Goal: Task Accomplishment & Management: Use online tool/utility

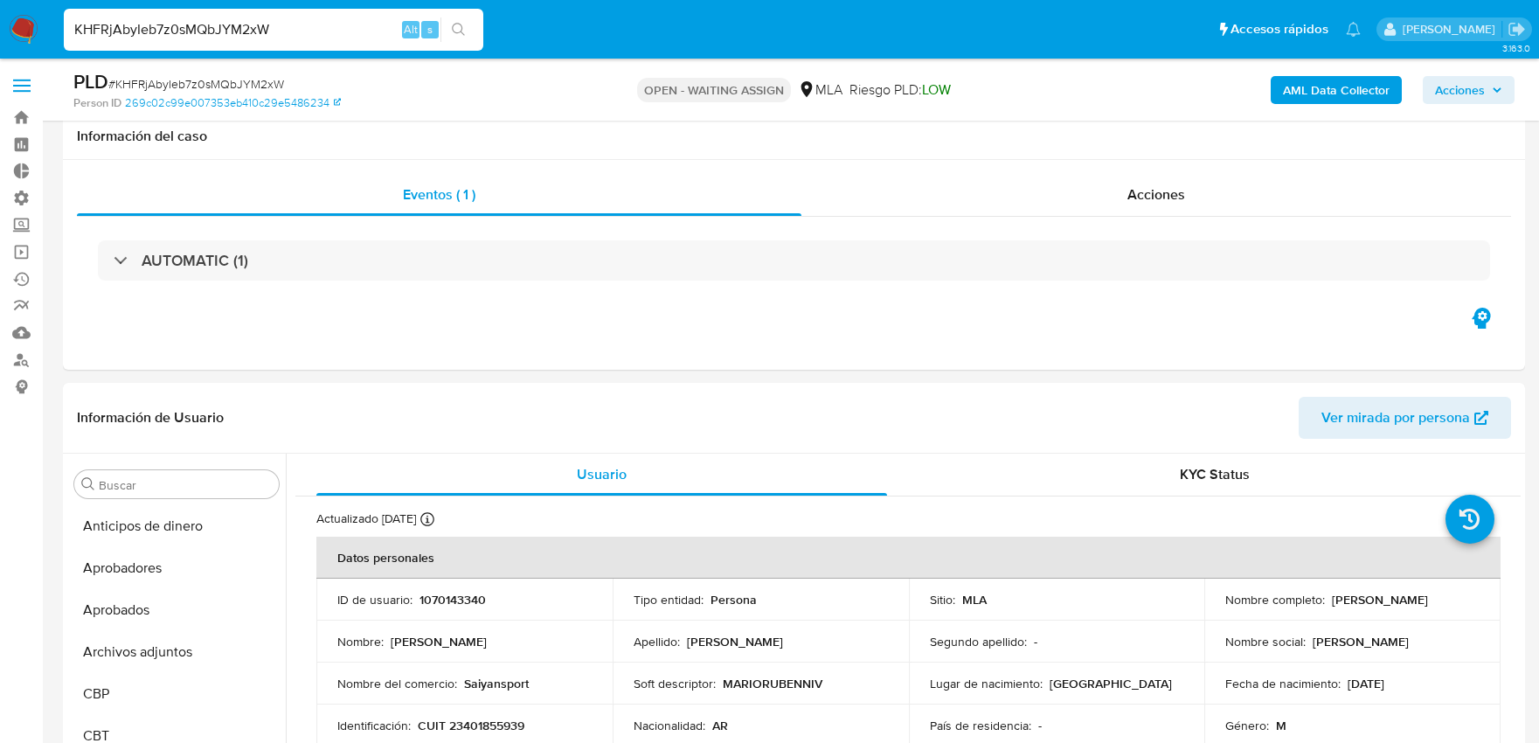
select select "10"
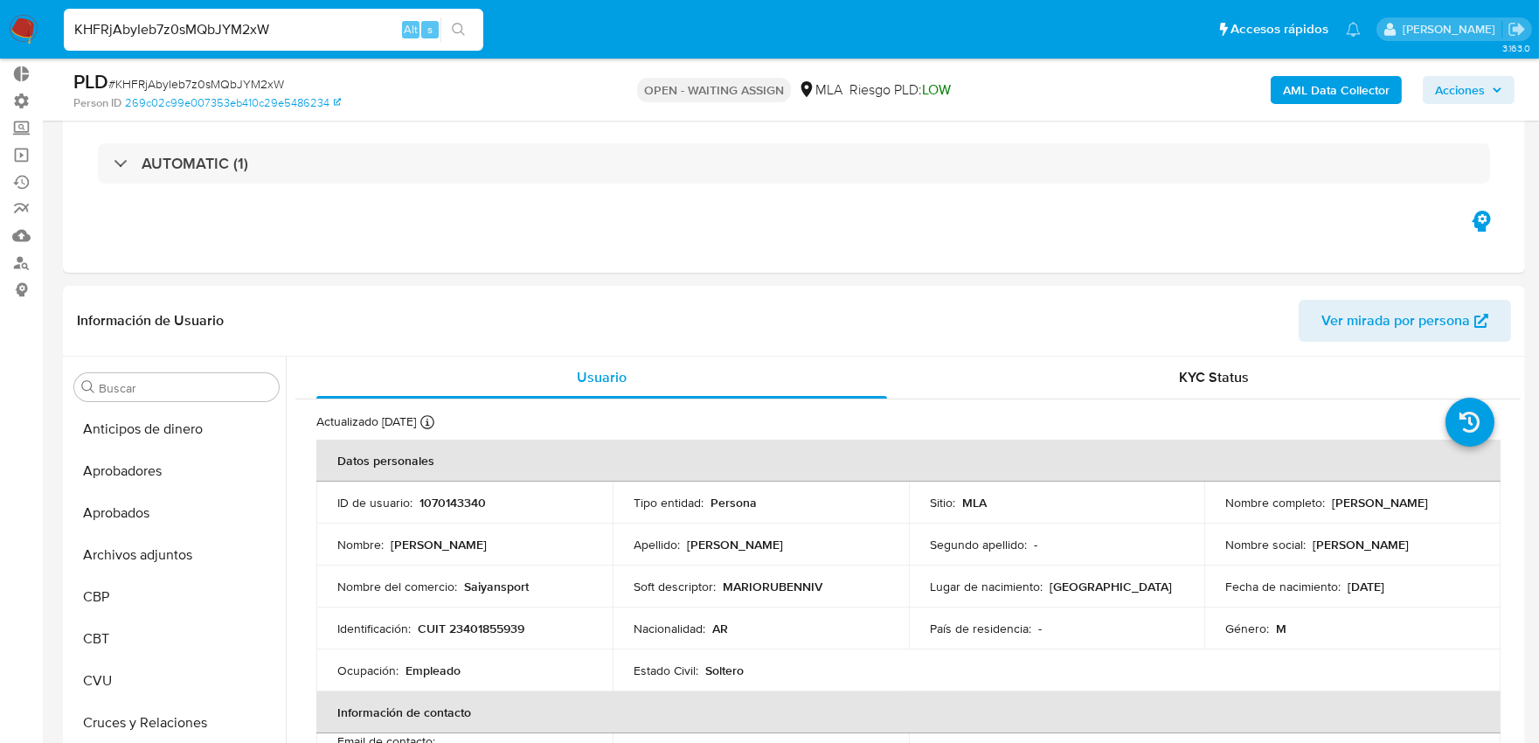
scroll to position [947, 0]
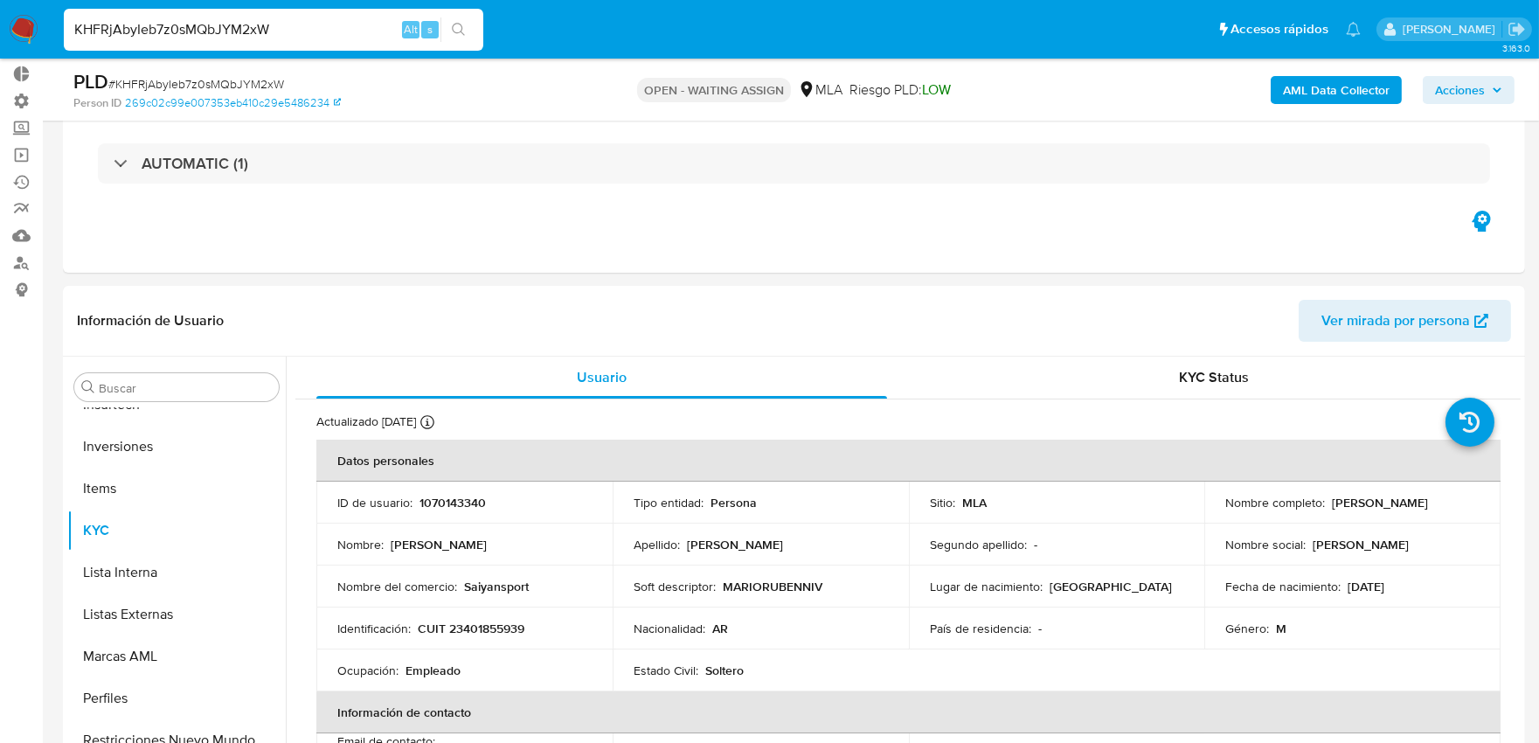
click at [14, 23] on nav "Pausado Ver notificaciones KHFRjAbyIeb7z0sMQbJYM2xW Alt s Accesos rápidos Presi…" at bounding box center [769, 29] width 1539 height 59
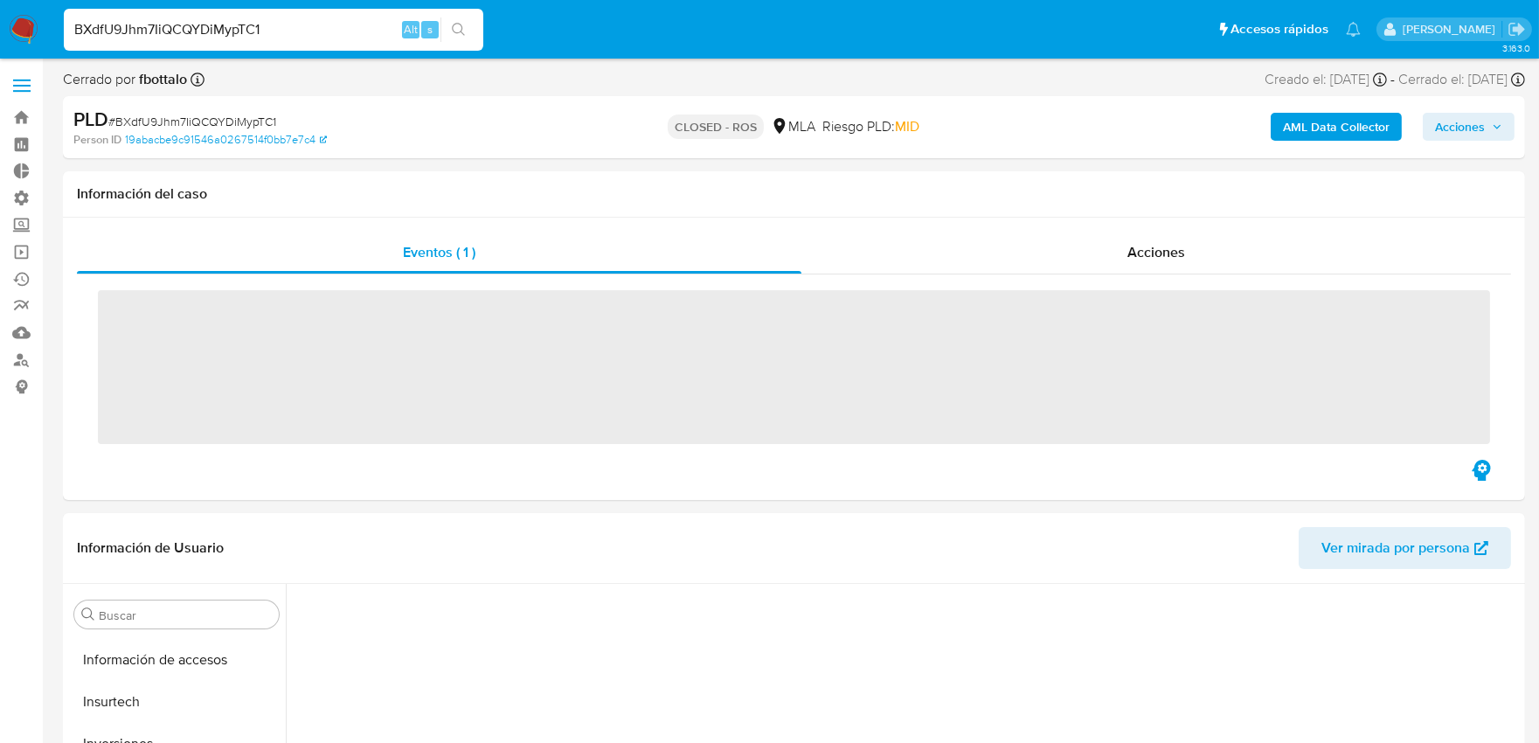
click at [278, 35] on input "BXdfU9Jhm7IiQCQYDiMypTC1" at bounding box center [273, 29] width 419 height 23
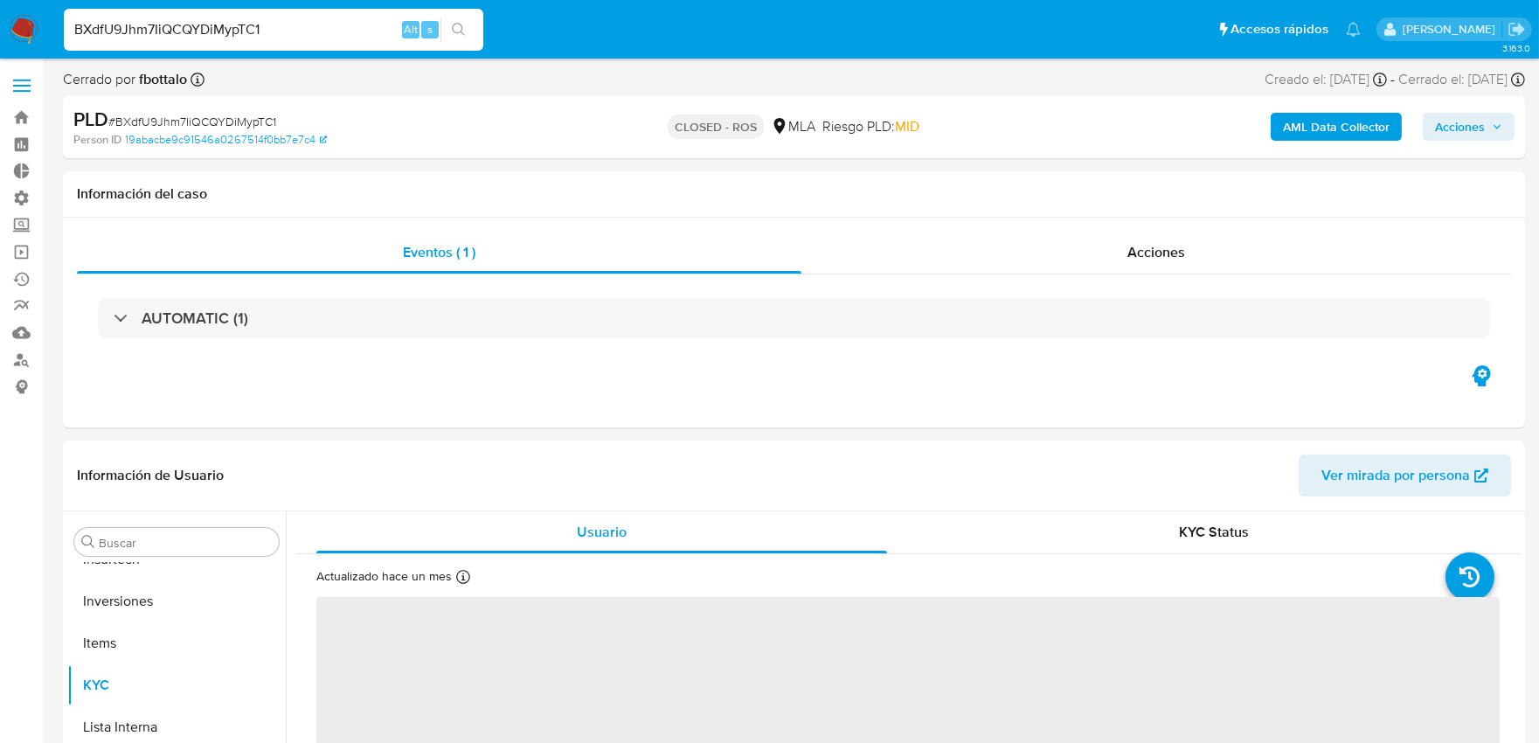
type input "BXdfU9Jhm7IiQCQYDiMypTC1"
select select "10"
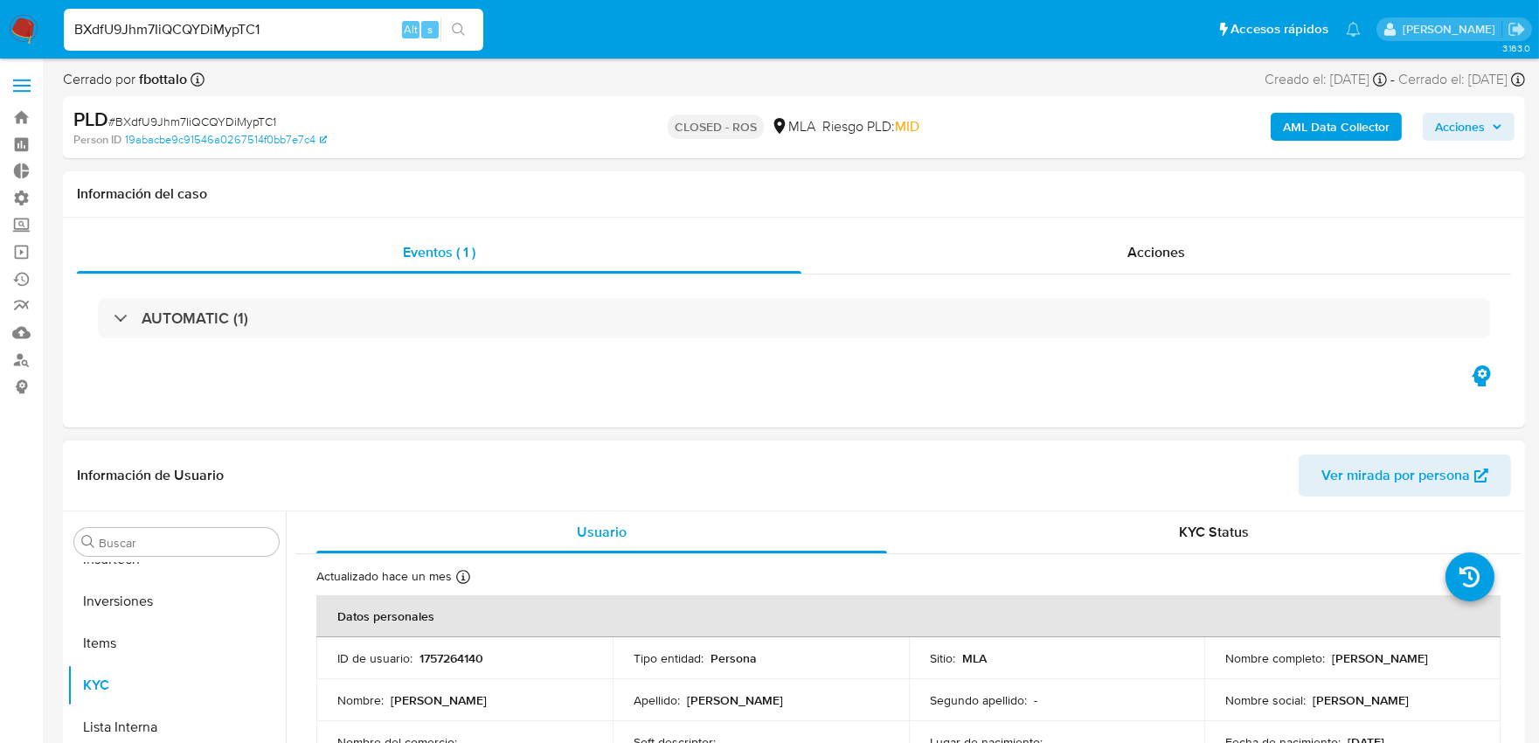
click at [444, 656] on p "1757264140" at bounding box center [451, 658] width 64 height 16
copy p "1757264140"
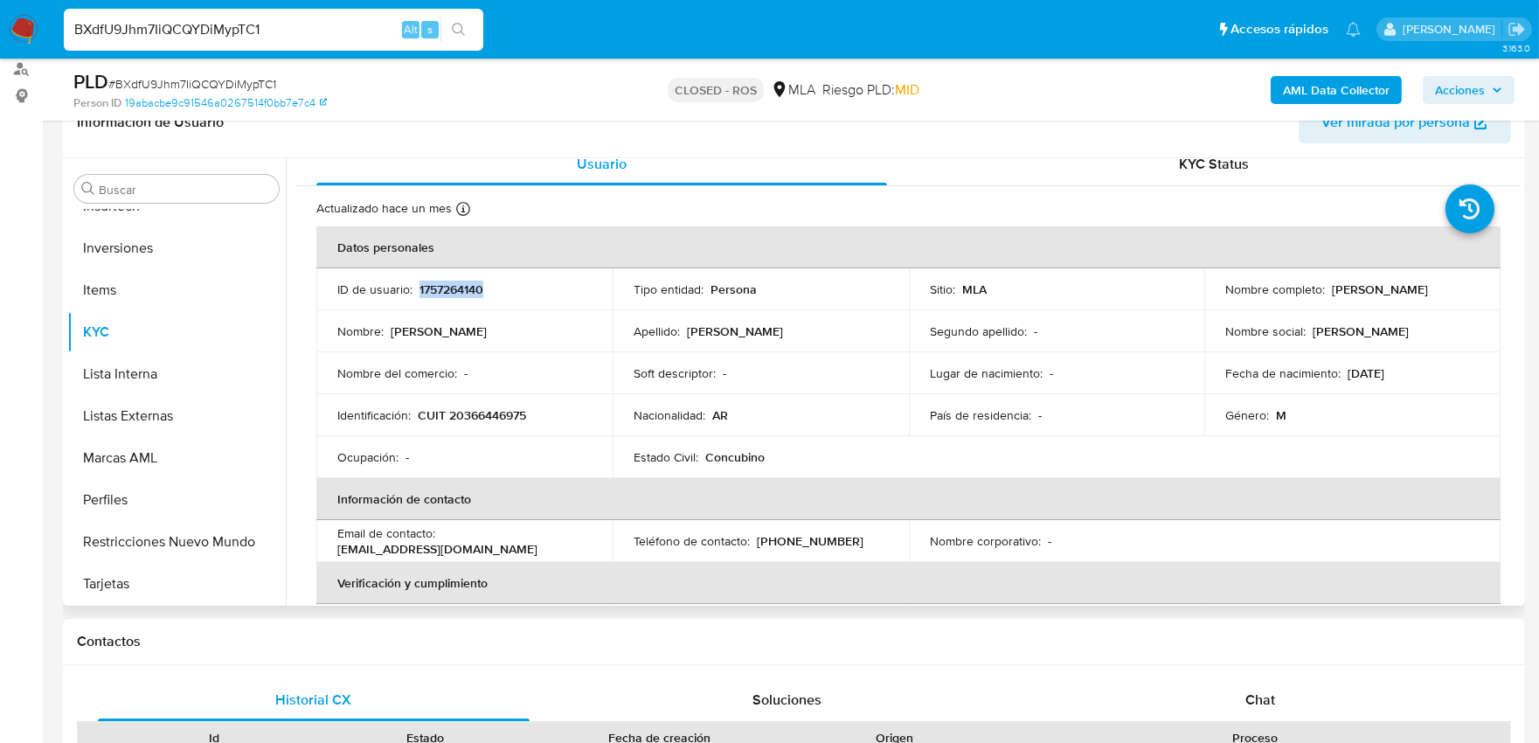
scroll to position [0, 0]
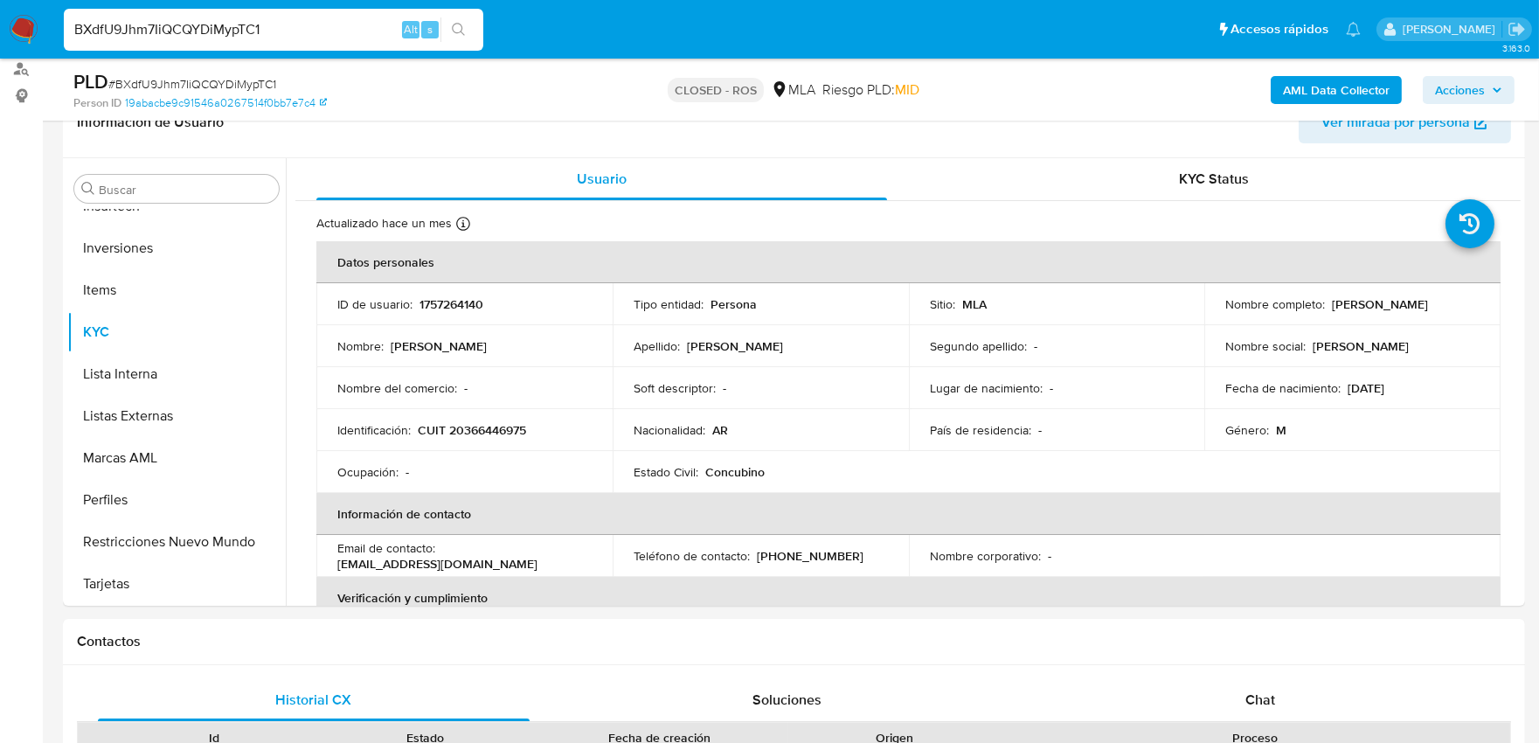
drag, startPoint x: 299, startPoint y: 37, endPoint x: 0, endPoint y: 36, distance: 298.9
click at [0, 36] on nav "Pausado Ver notificaciones BXdfU9Jhm7IiQCQYDiMypTC1 Alt s Accesos rápidos Presi…" at bounding box center [769, 29] width 1539 height 59
paste input "fYltkEhs4ikX8unzuBrs3N0d"
type input "fYltkEhs4ikX8unzuBrs3N0d"
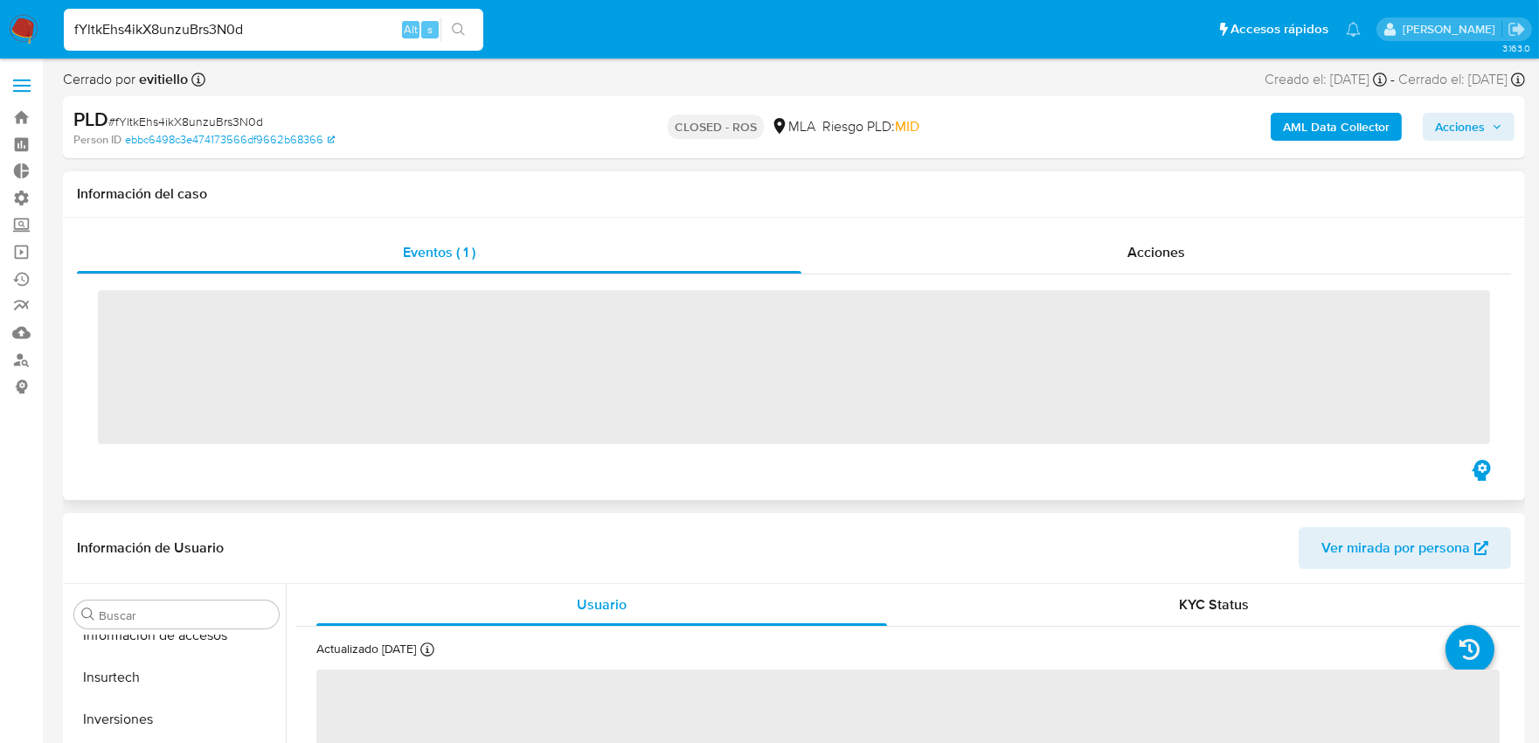
scroll to position [947, 0]
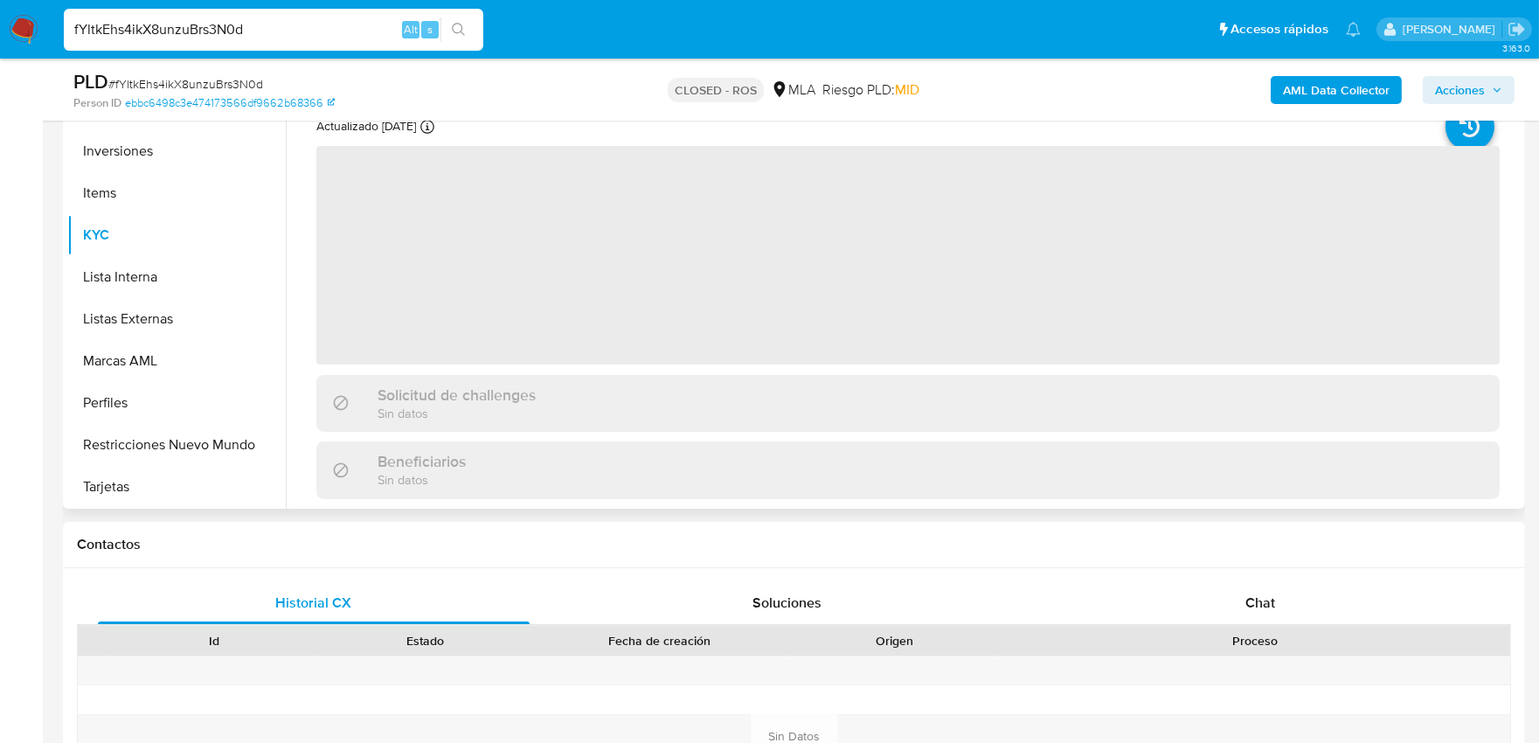
select select "10"
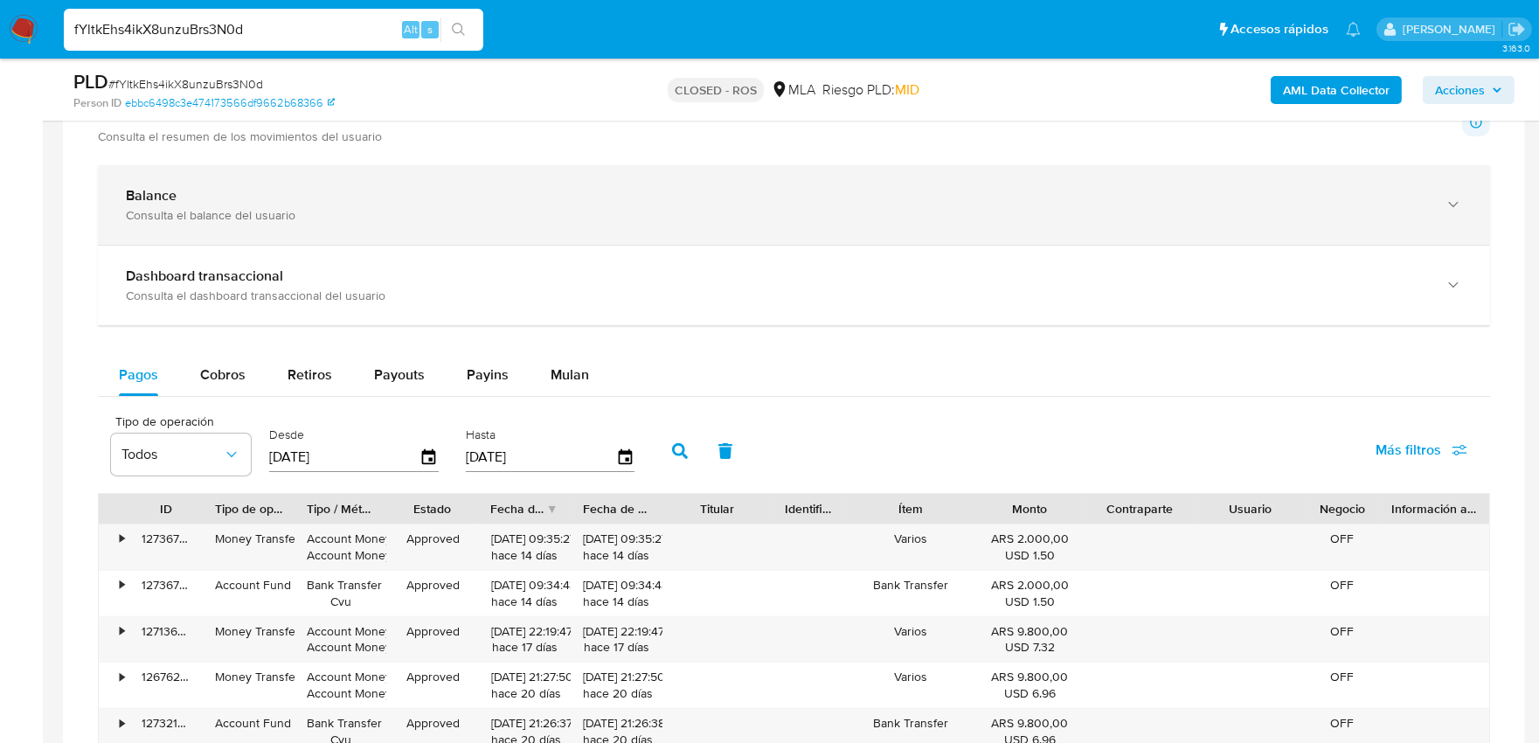
scroll to position [1165, 0]
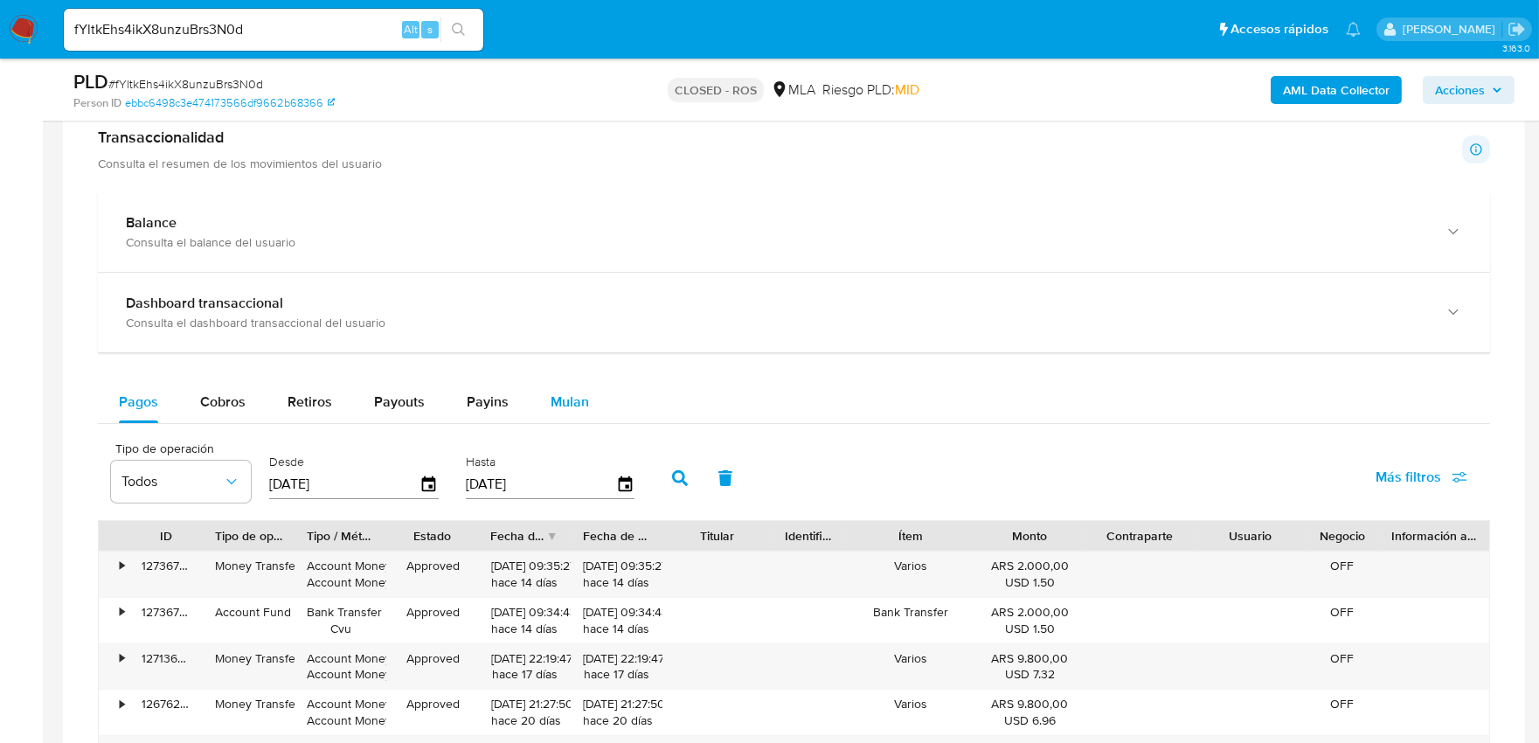
click at [553, 419] on div "Mulan" at bounding box center [570, 402] width 38 height 42
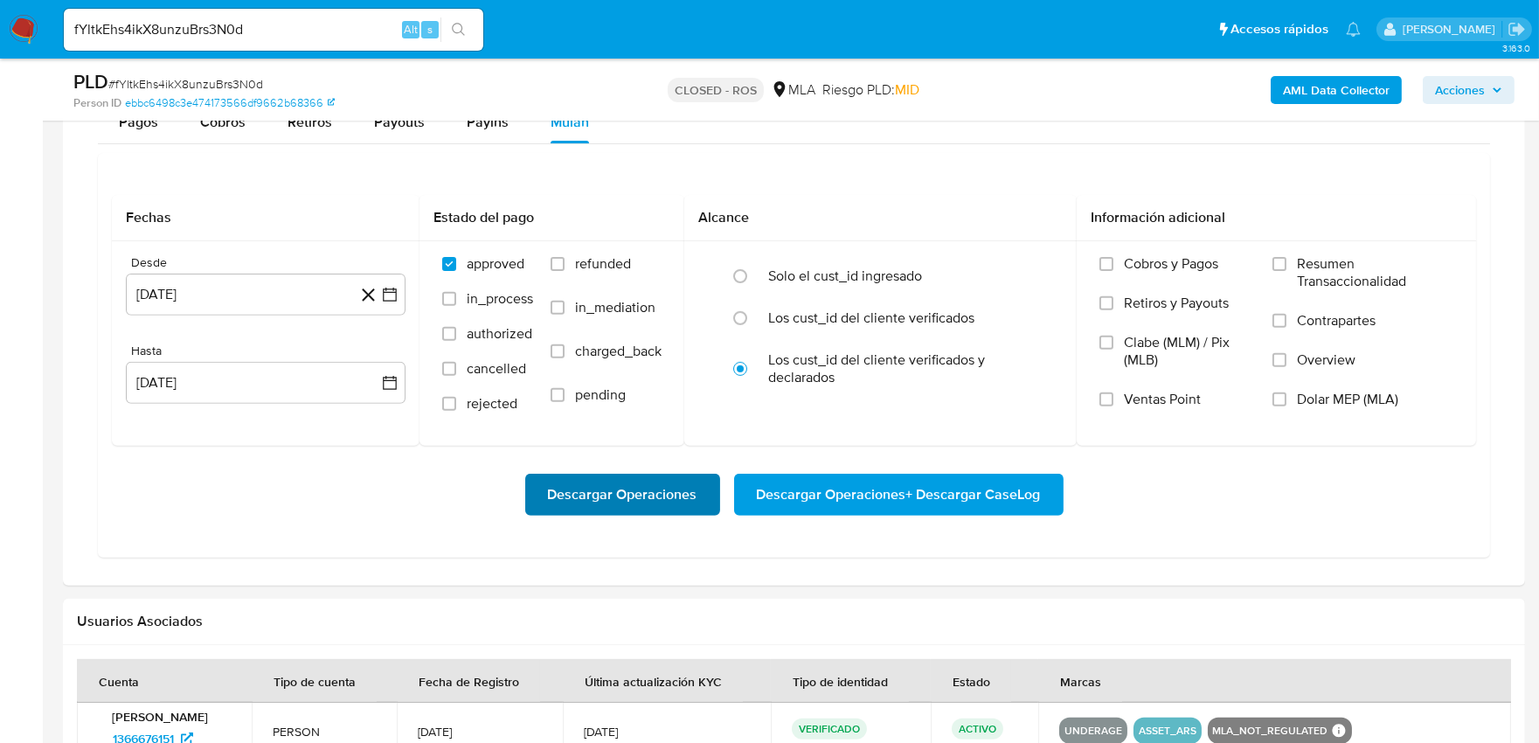
scroll to position [1456, 0]
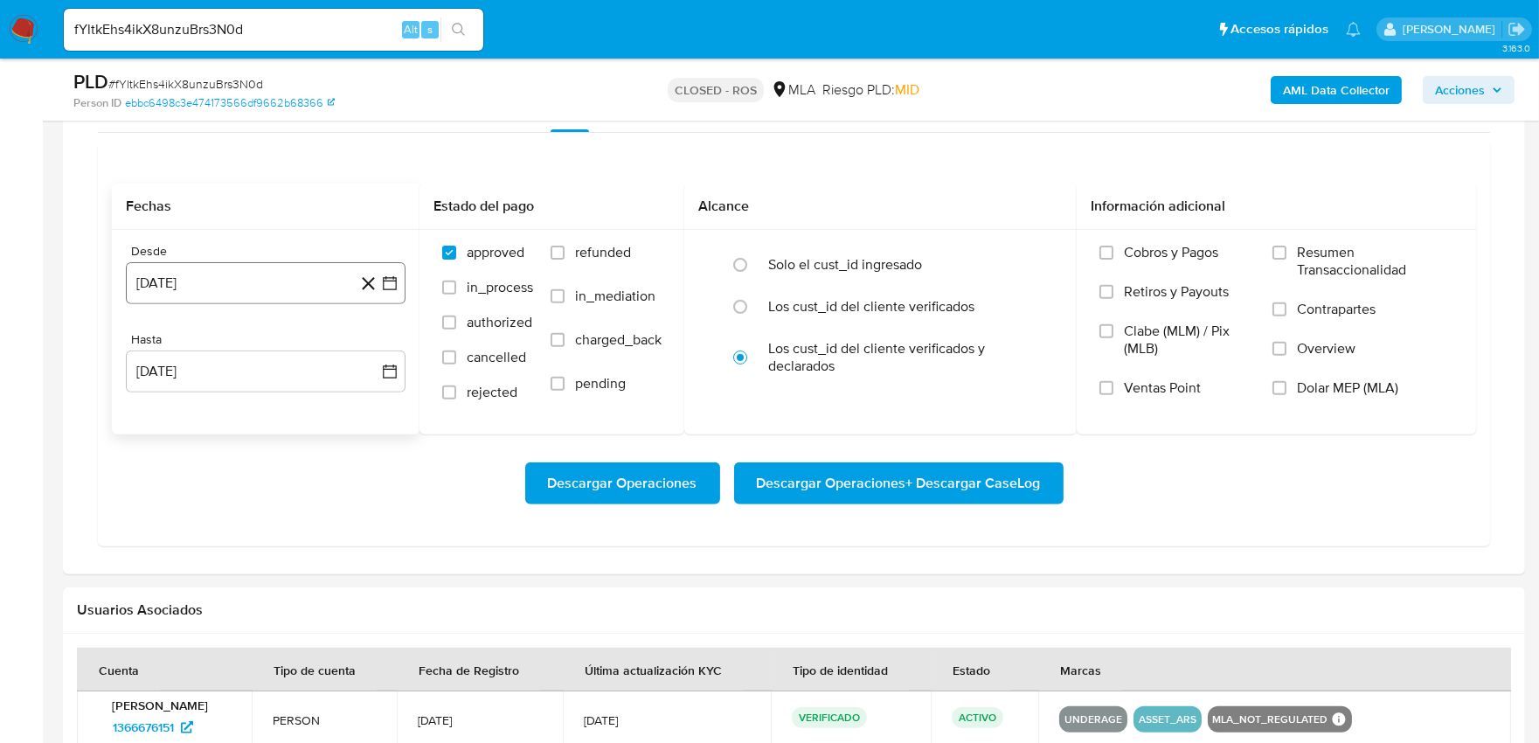
click at [345, 281] on button "13 de septiembre de 2024" at bounding box center [266, 283] width 280 height 42
click at [320, 353] on icon "Seleccionar mes y año" at bounding box center [321, 346] width 14 height 14
click at [350, 566] on button "dic" at bounding box center [339, 557] width 49 height 28
click at [370, 346] on icon "Mes siguiente" at bounding box center [374, 346] width 21 height 21
click at [307, 355] on button "enero 2025" at bounding box center [265, 345] width 89 height 17
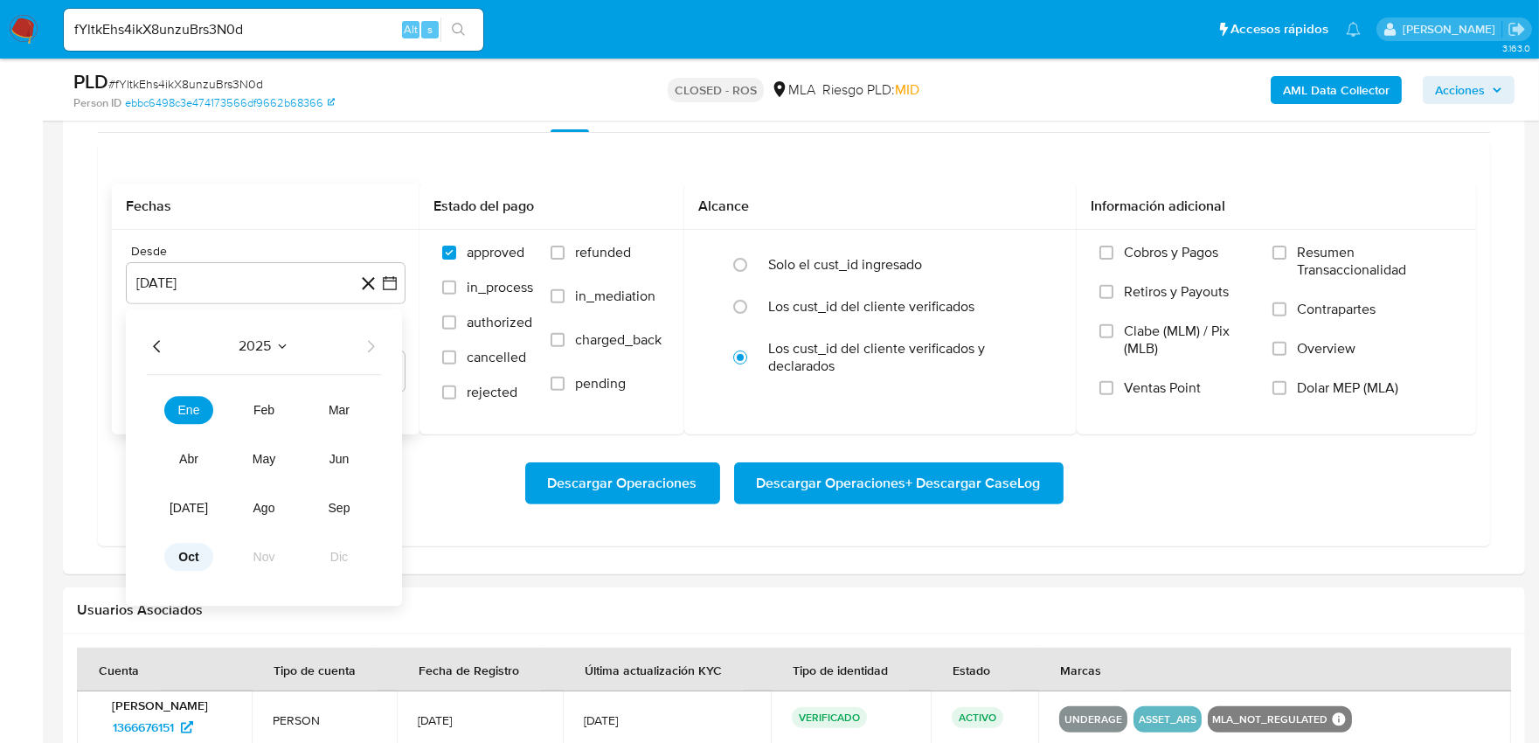
click at [176, 549] on button "oct" at bounding box center [188, 557] width 49 height 28
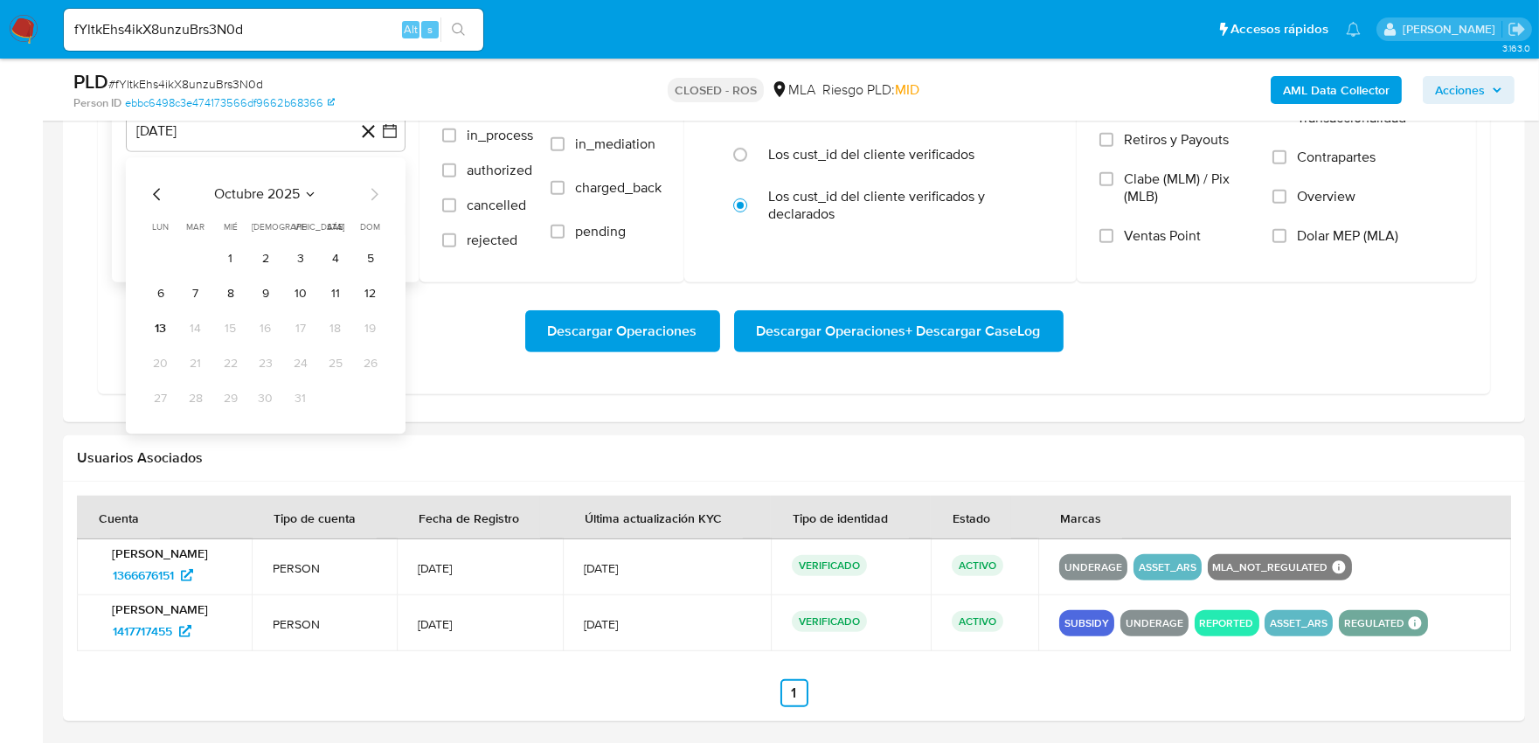
scroll to position [1674, 0]
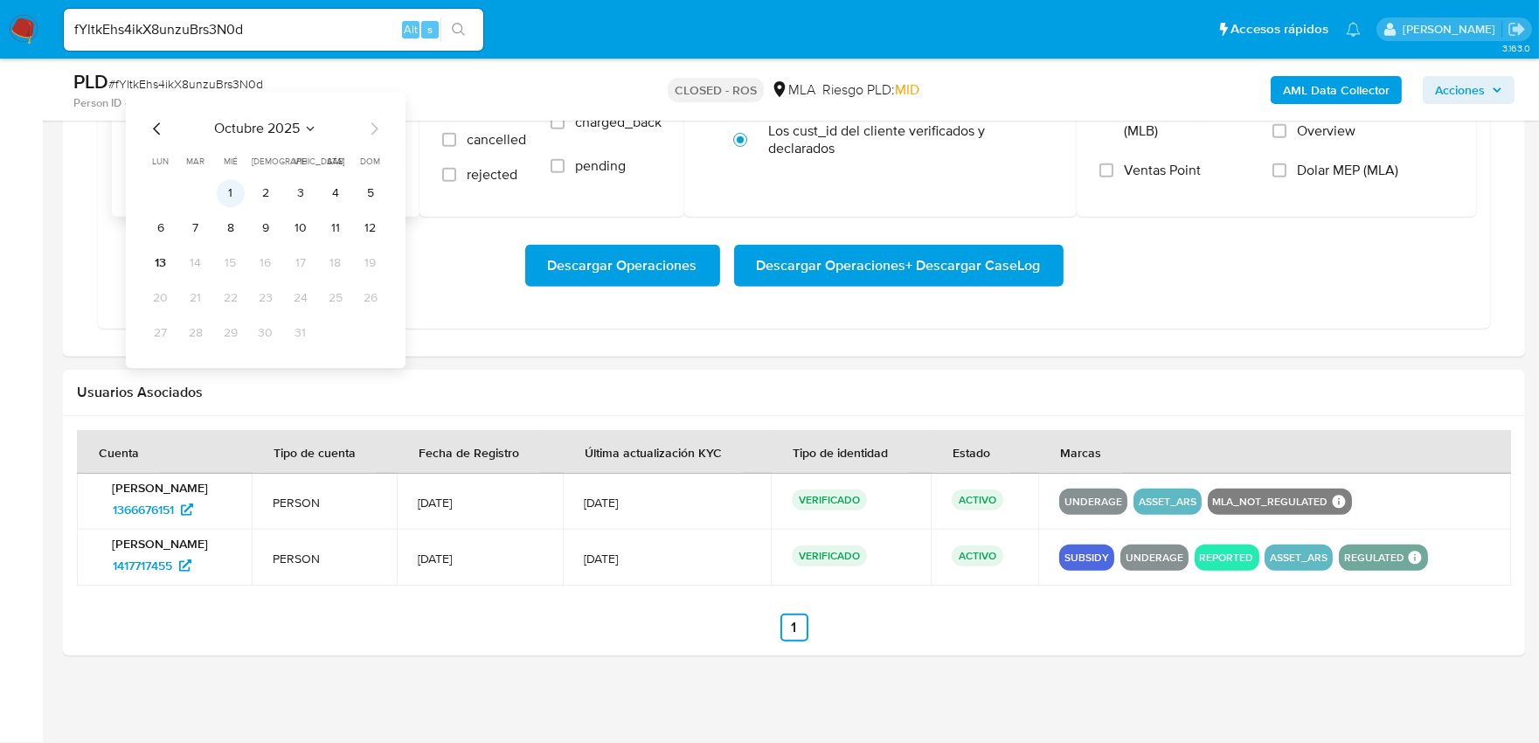
click at [225, 196] on button "1" at bounding box center [231, 193] width 28 height 28
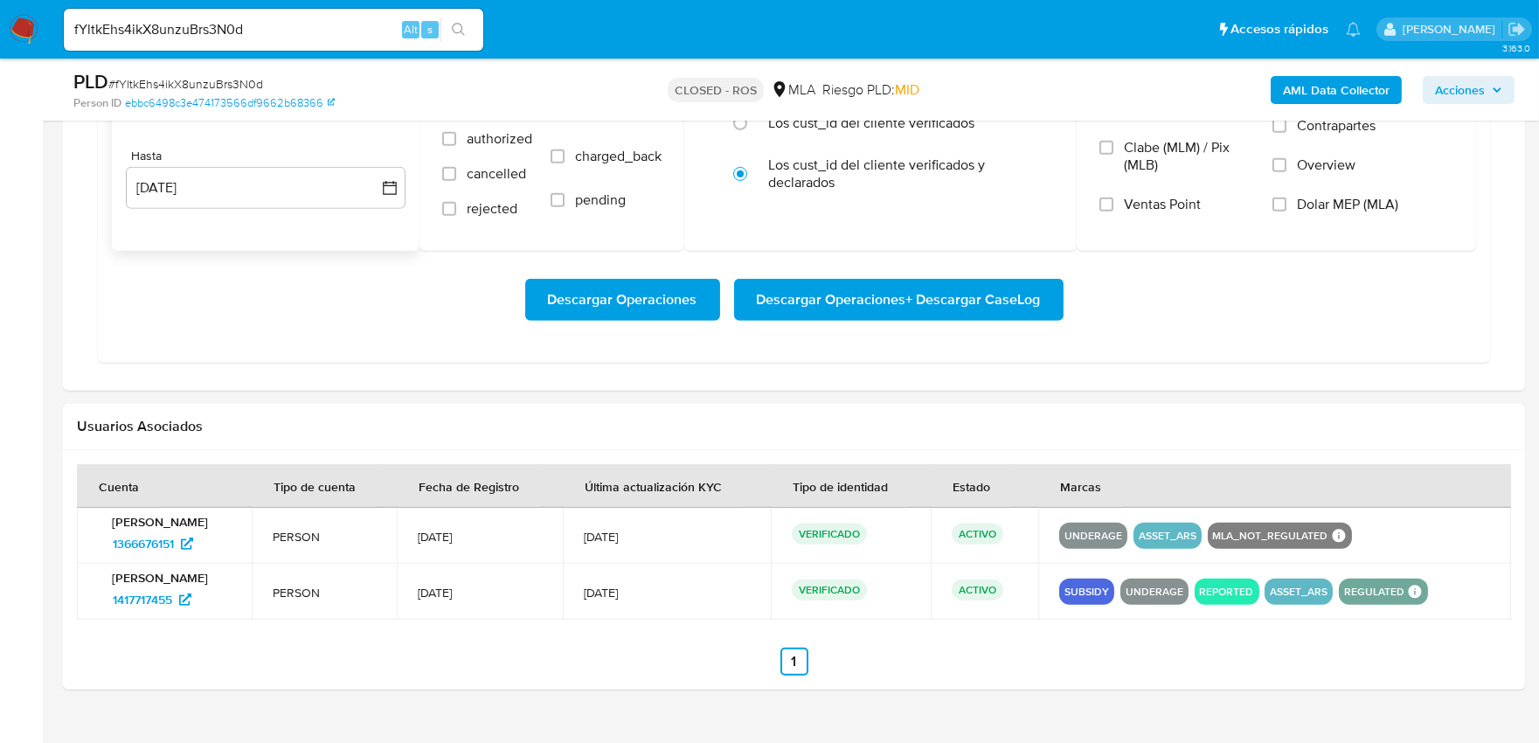
scroll to position [1577, 0]
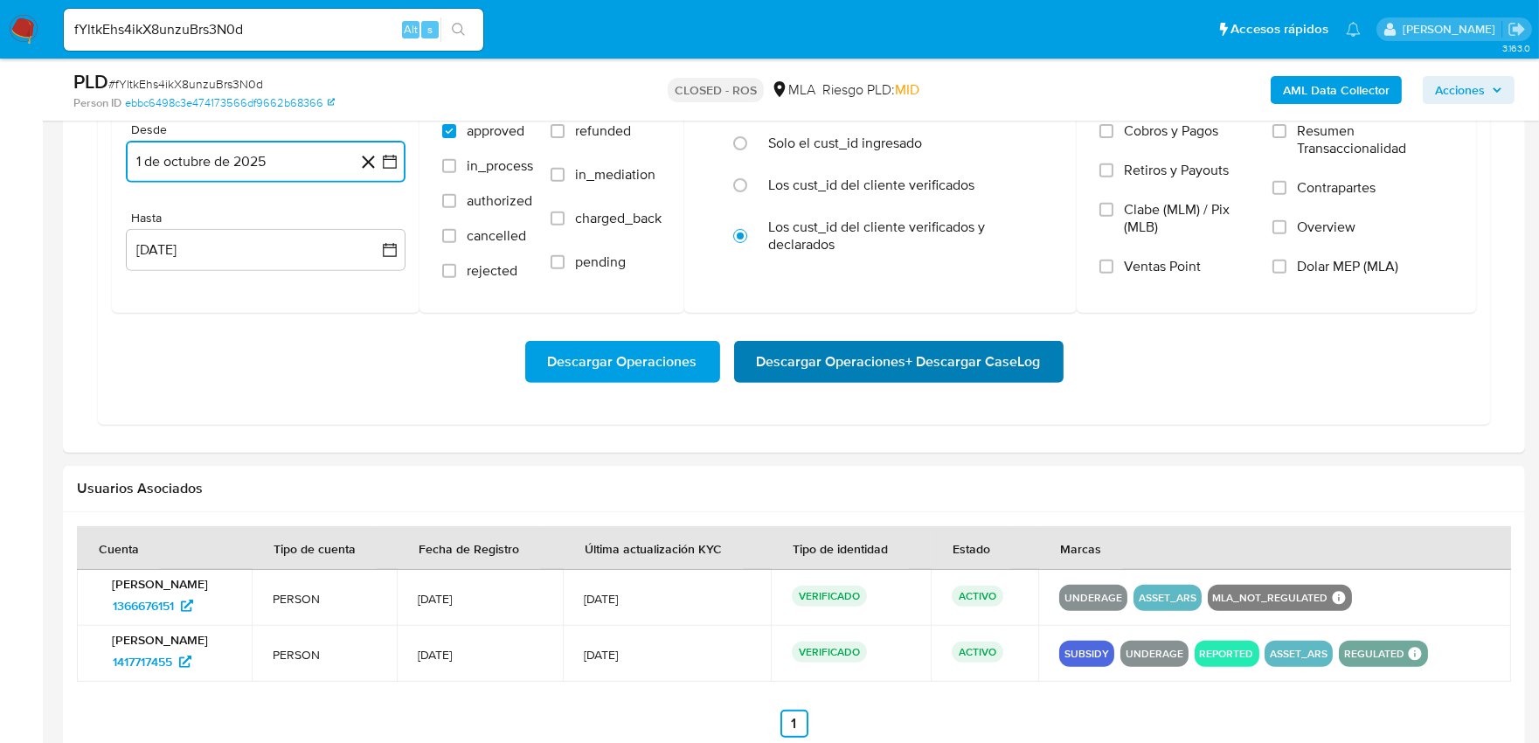
click at [795, 367] on span "Descargar Operaciones + Descargar CaseLog" at bounding box center [899, 362] width 284 height 38
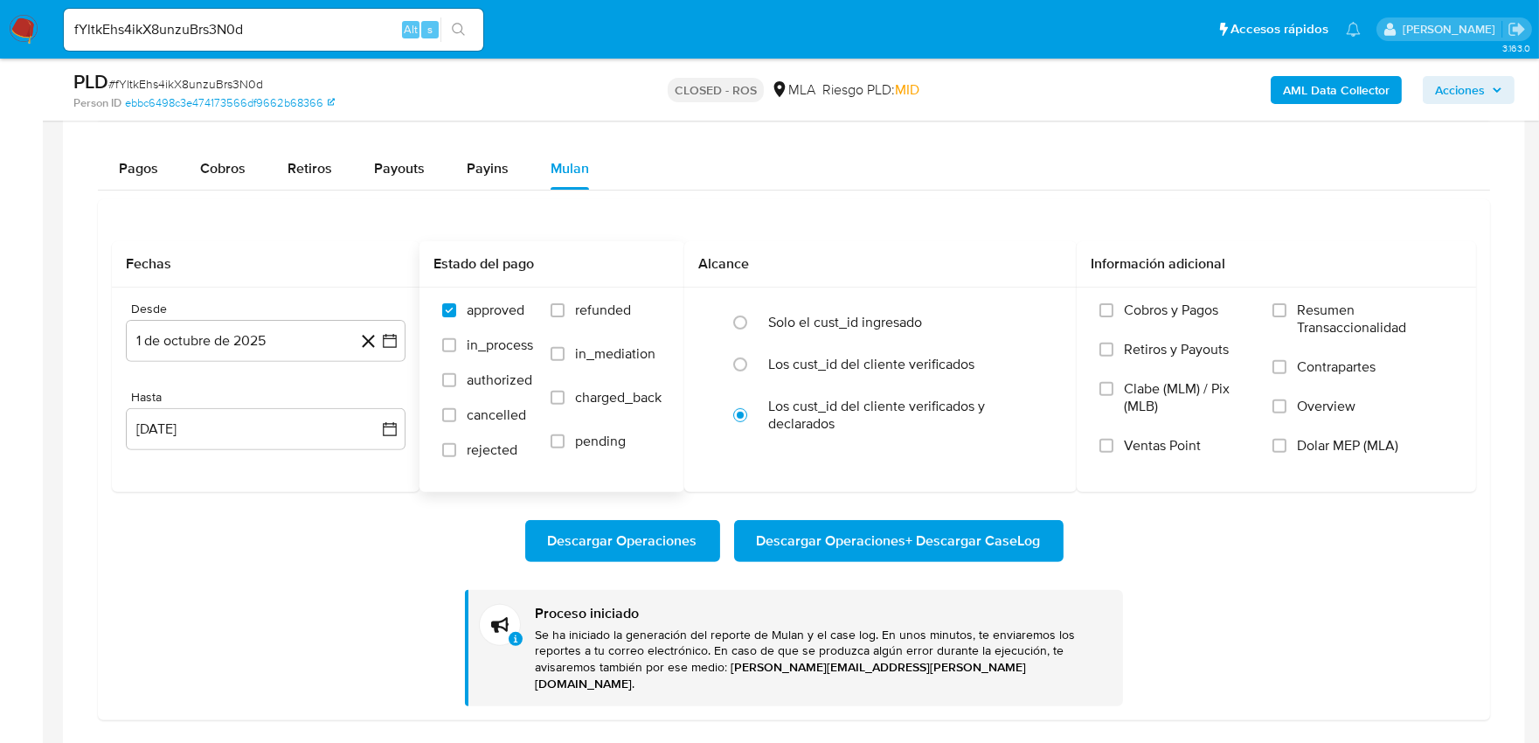
scroll to position [1386, 0]
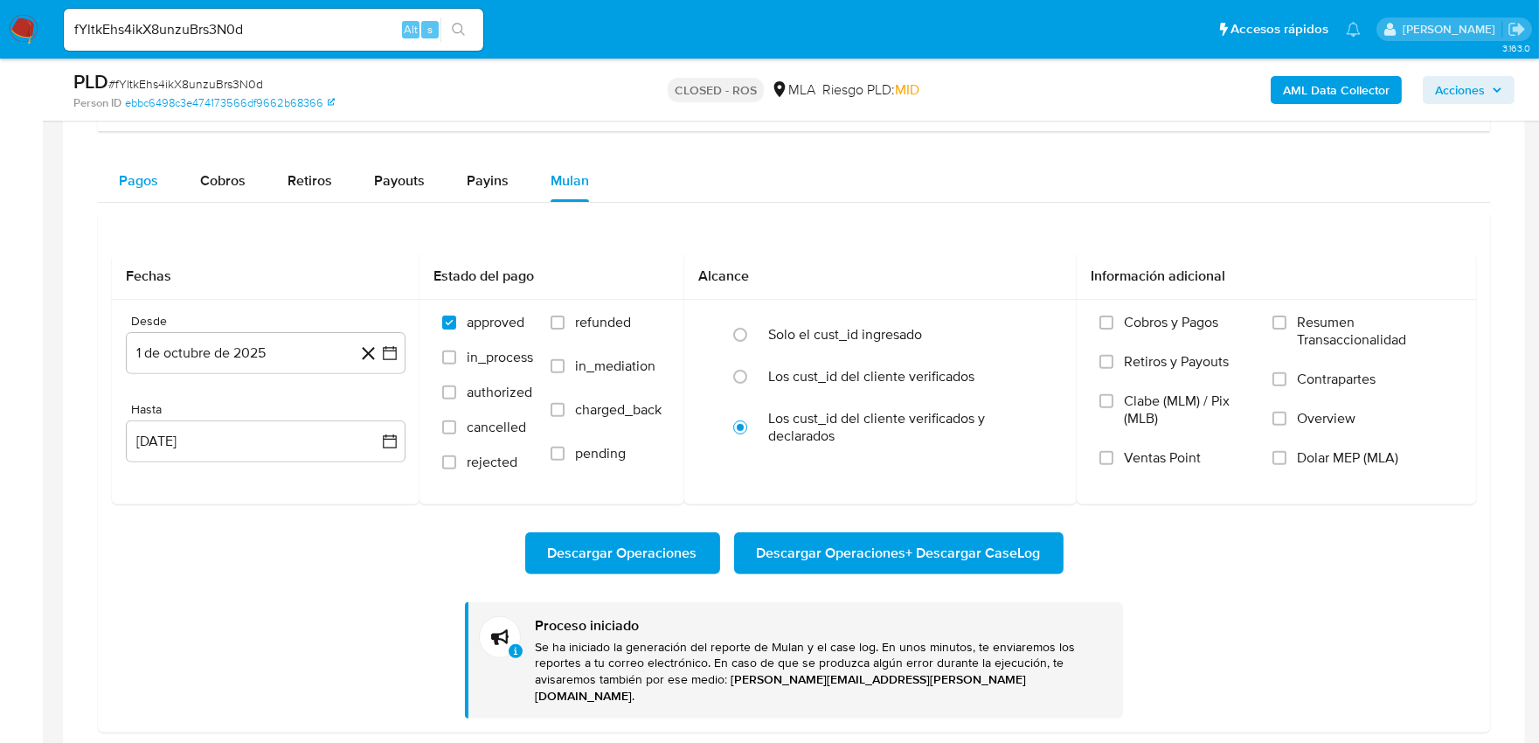
click at [159, 190] on button "Pagos" at bounding box center [138, 181] width 81 height 42
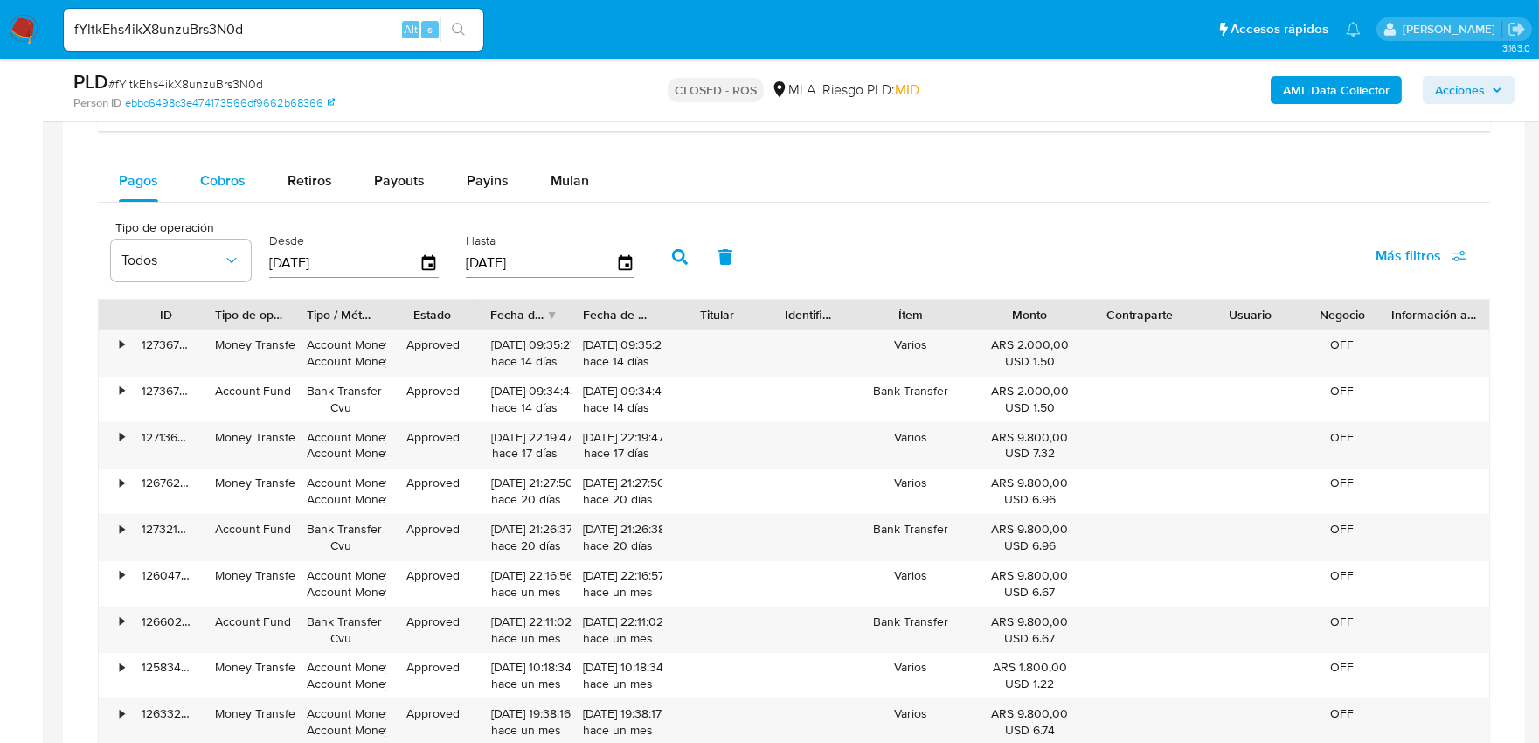
click at [230, 184] on span "Cobros" at bounding box center [222, 180] width 45 height 20
select select "10"
click at [551, 187] on span "Mulan" at bounding box center [570, 180] width 38 height 20
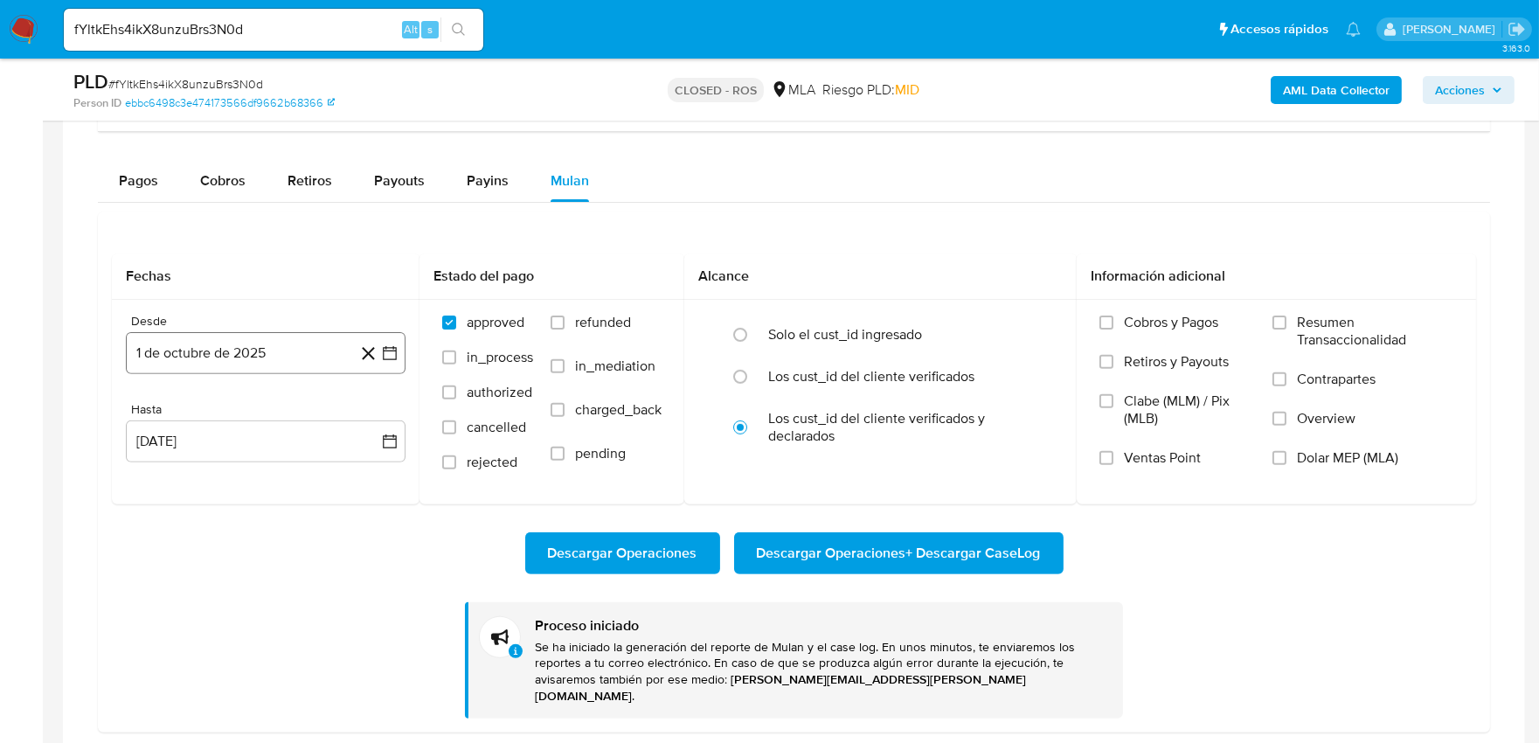
click at [273, 357] on button "1 de octubre de 2025" at bounding box center [266, 353] width 280 height 42
click at [159, 424] on icon "Mes anterior" at bounding box center [157, 415] width 21 height 21
click at [163, 551] on button "15" at bounding box center [161, 551] width 28 height 28
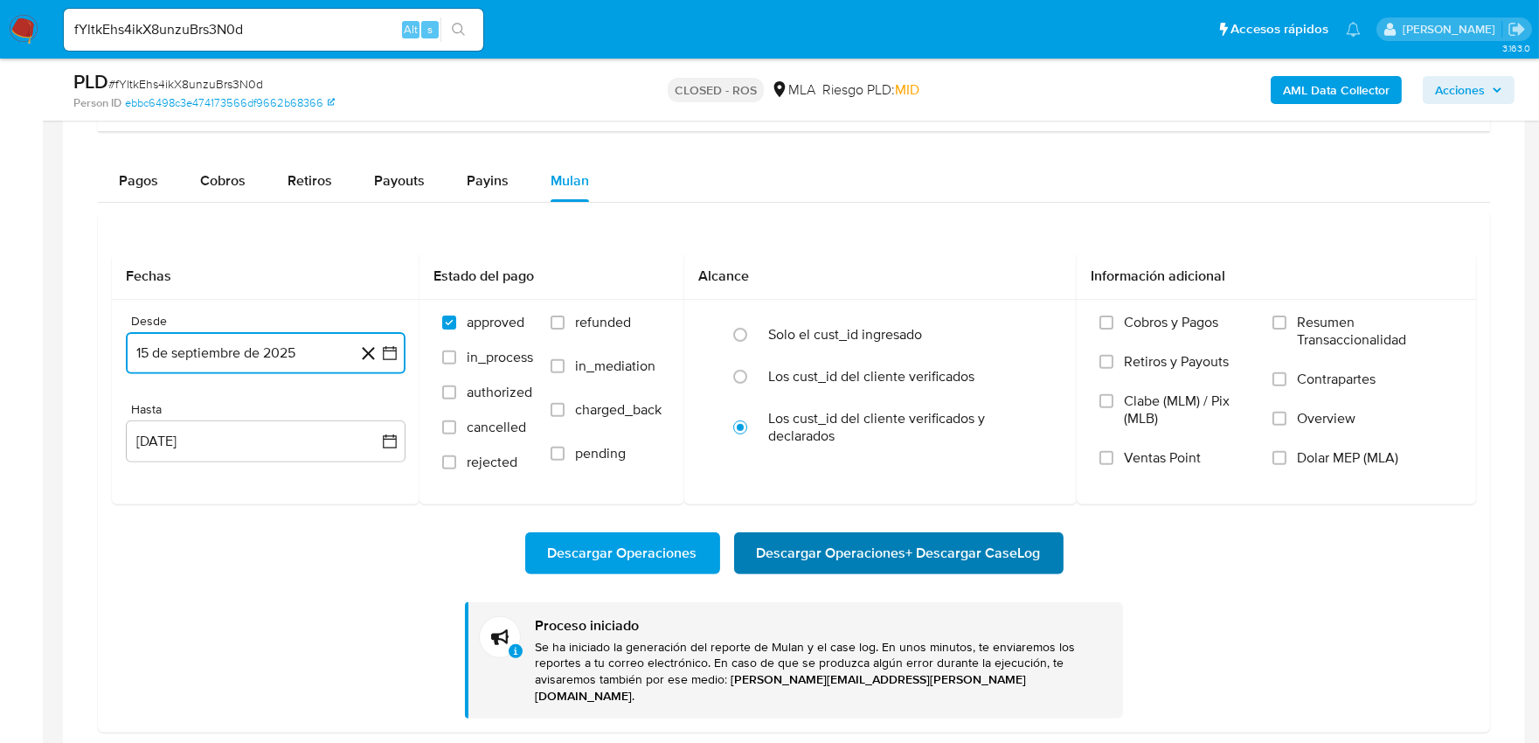
click at [826, 554] on span "Descargar Operaciones + Descargar CaseLog" at bounding box center [899, 553] width 284 height 38
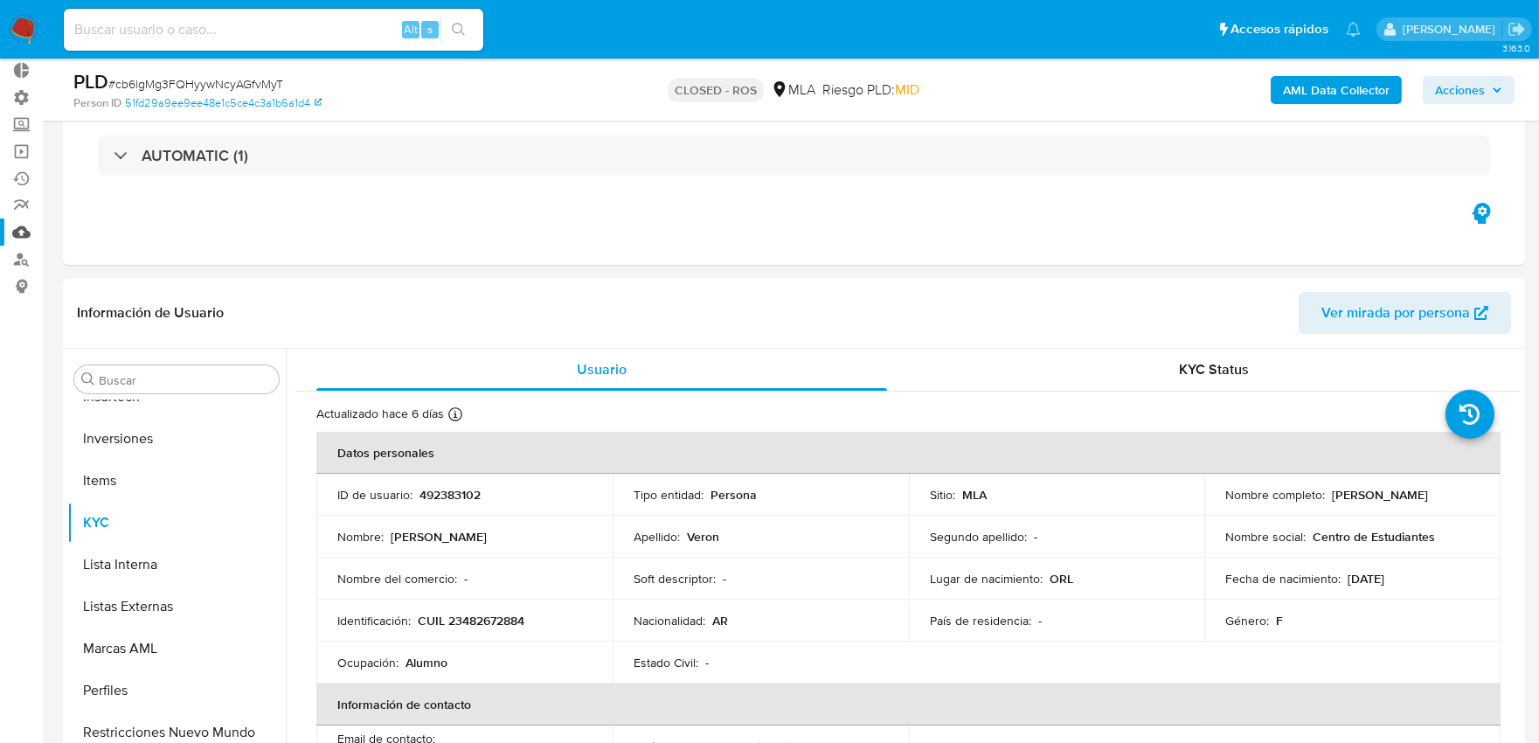
scroll to position [97, 0]
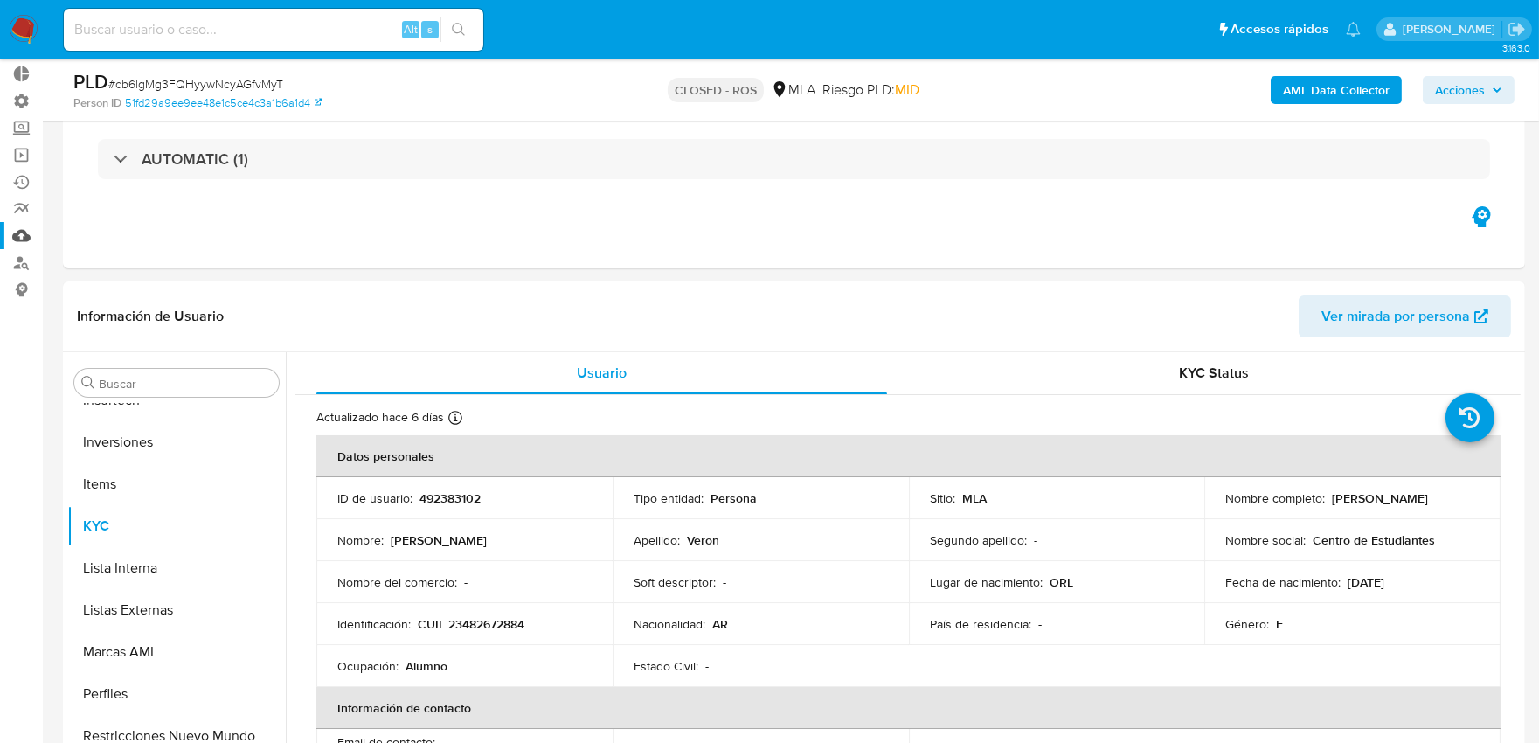
click at [29, 245] on link "Mulan" at bounding box center [104, 235] width 208 height 27
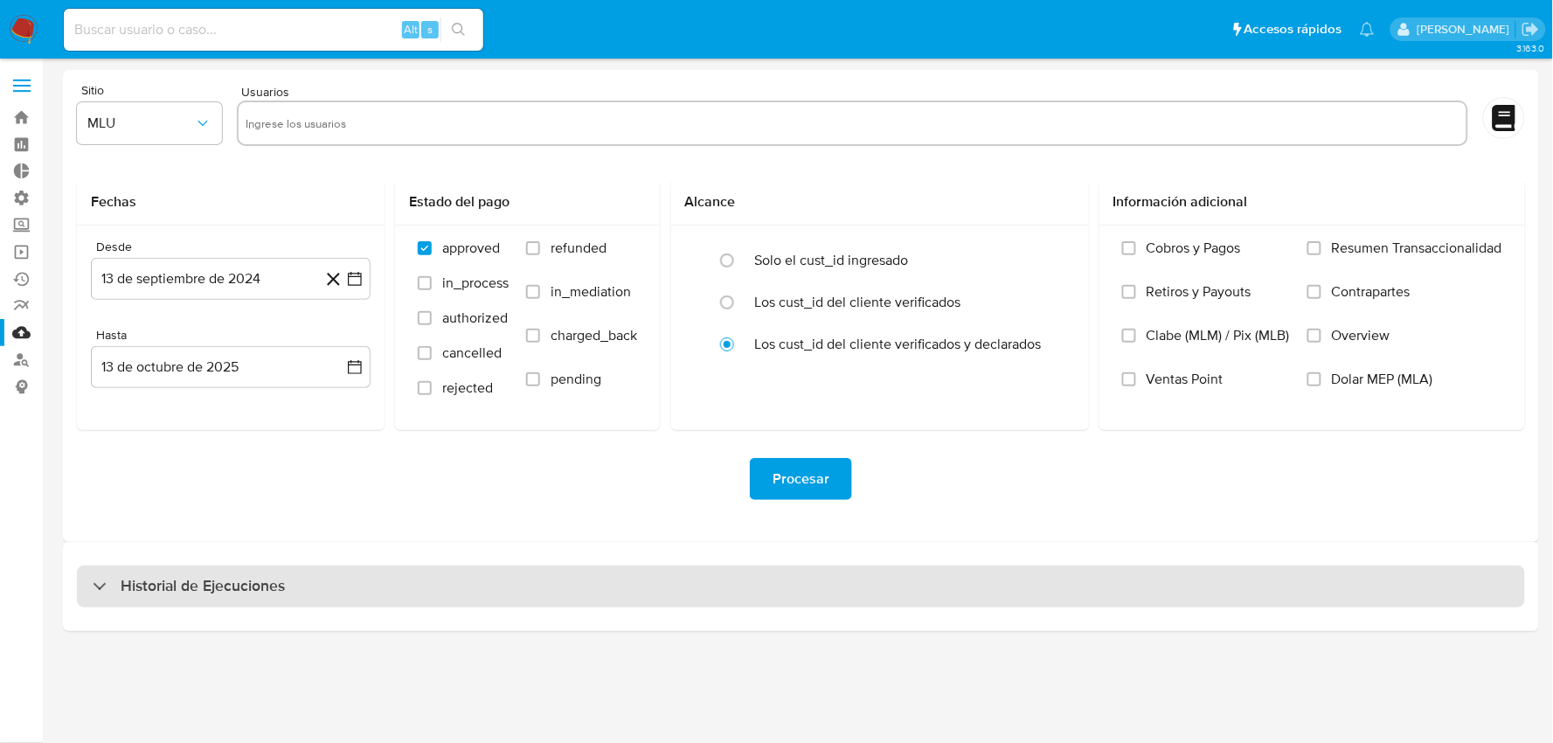
click at [363, 594] on div "Historial de Ejecuciones" at bounding box center [801, 586] width 1448 height 42
select select "10"
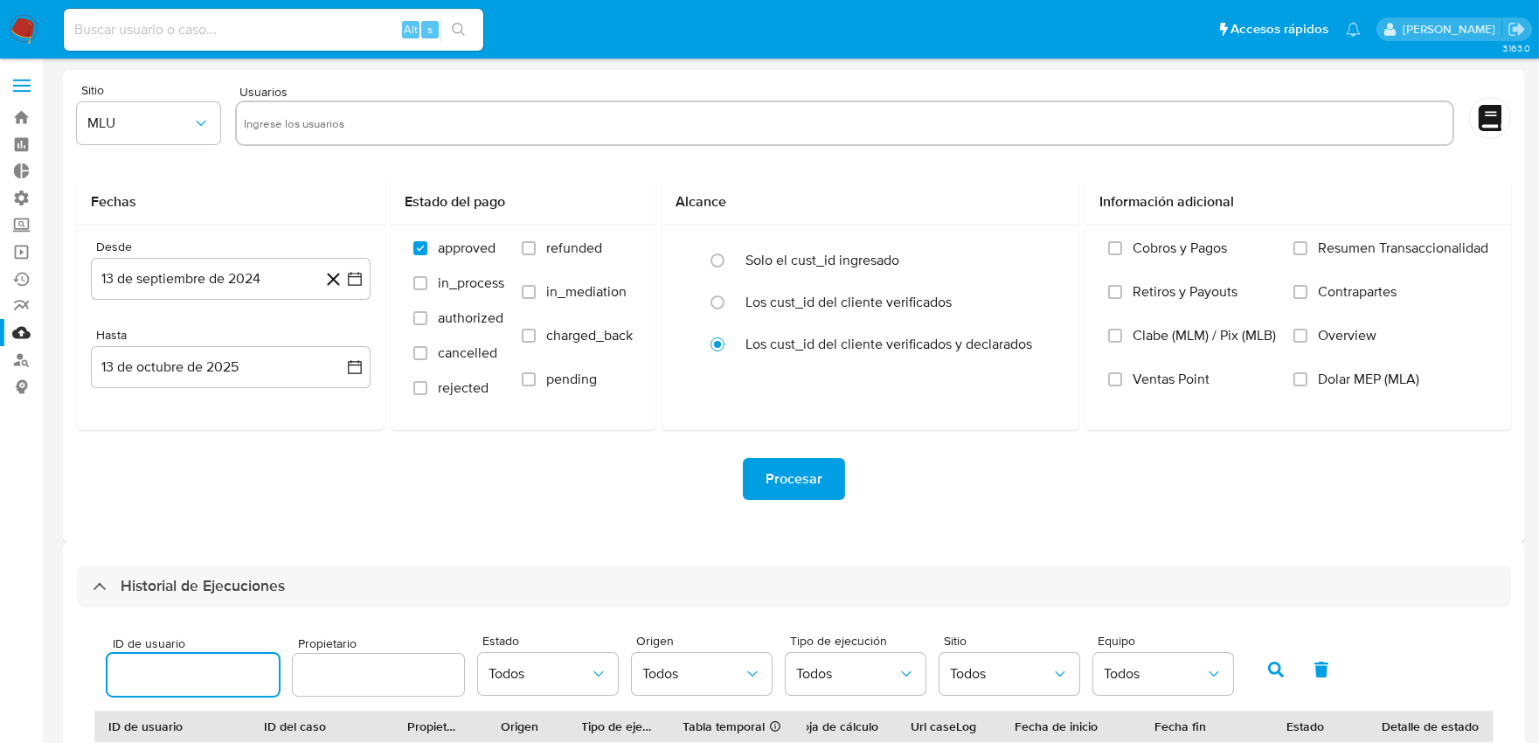
click at [231, 663] on input "number" at bounding box center [192, 674] width 171 height 23
click at [1274, 667] on icon "button" at bounding box center [1276, 669] width 16 height 16
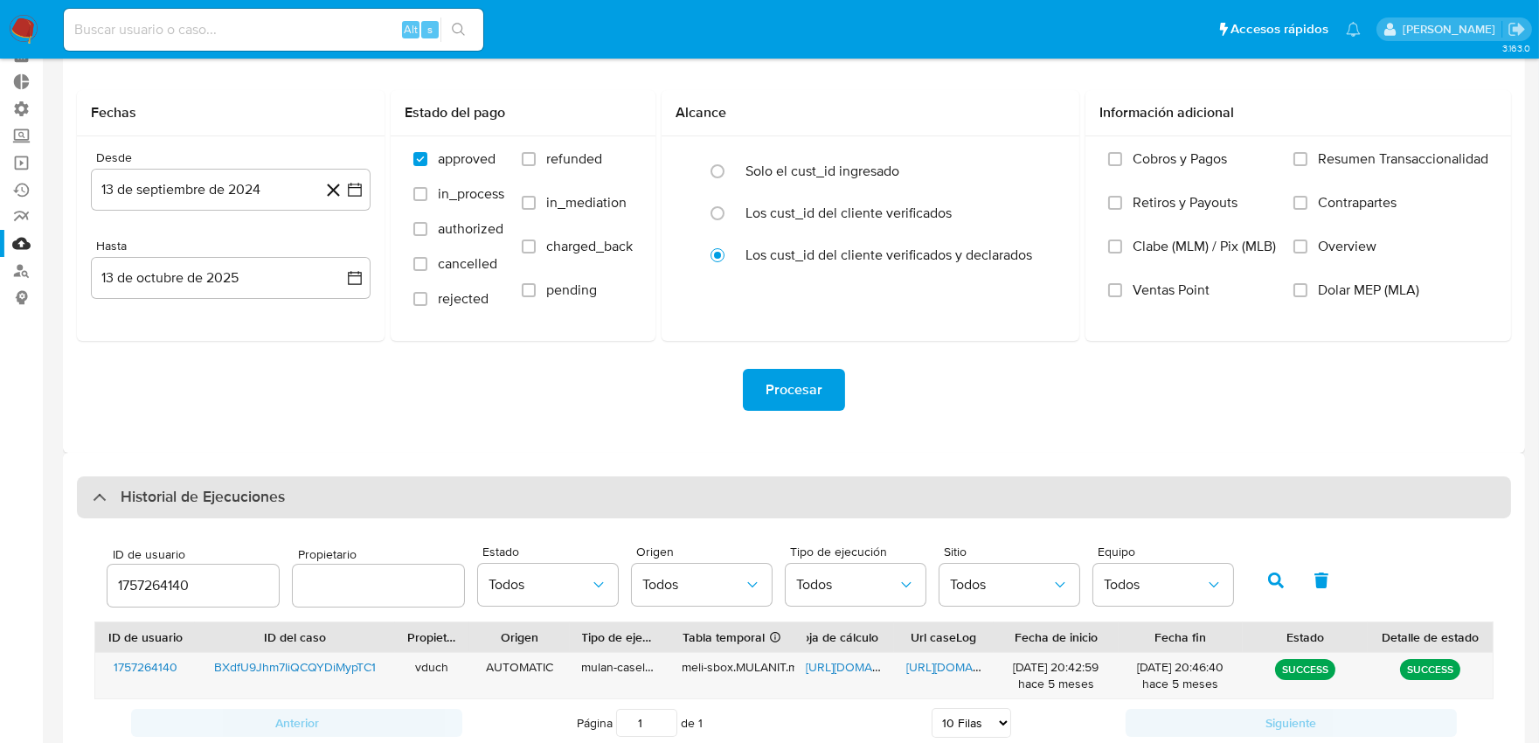
scroll to position [207, 0]
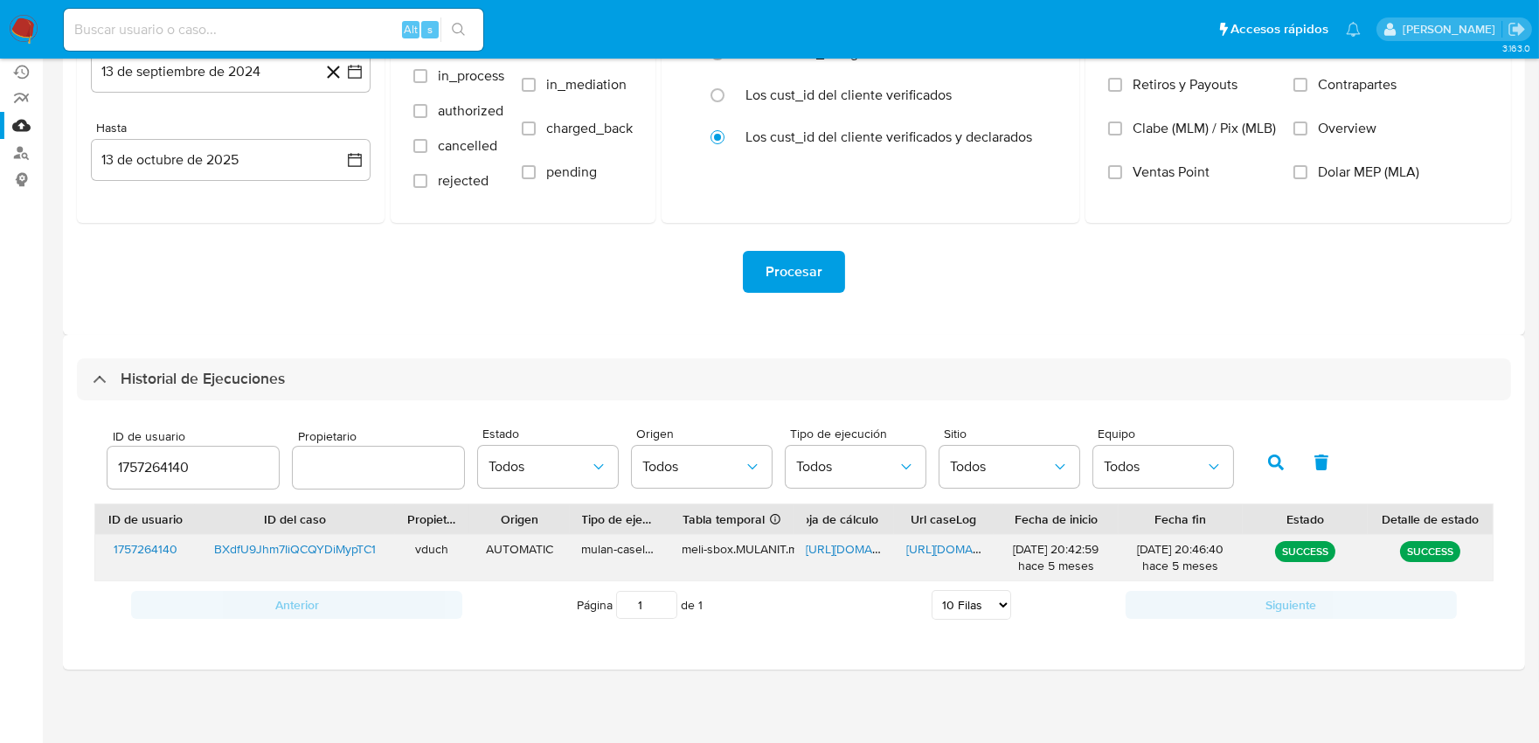
click at [965, 551] on span "https://docs.google.com/document/d/1scbucw5UEj3bbKWSxBURsEvMEvFNoZgAsndzv6Ufl38…" at bounding box center [966, 548] width 121 height 17
drag, startPoint x: 238, startPoint y: 468, endPoint x: 81, endPoint y: 452, distance: 157.2
click at [81, 452] on div "ID de usuario 1757264140 Propietario Estado Todos Origen Todos Tipo de ejecució…" at bounding box center [794, 523] width 1434 height 246
type input "1417717455"
click at [1268, 463] on icon "button" at bounding box center [1276, 462] width 16 height 16
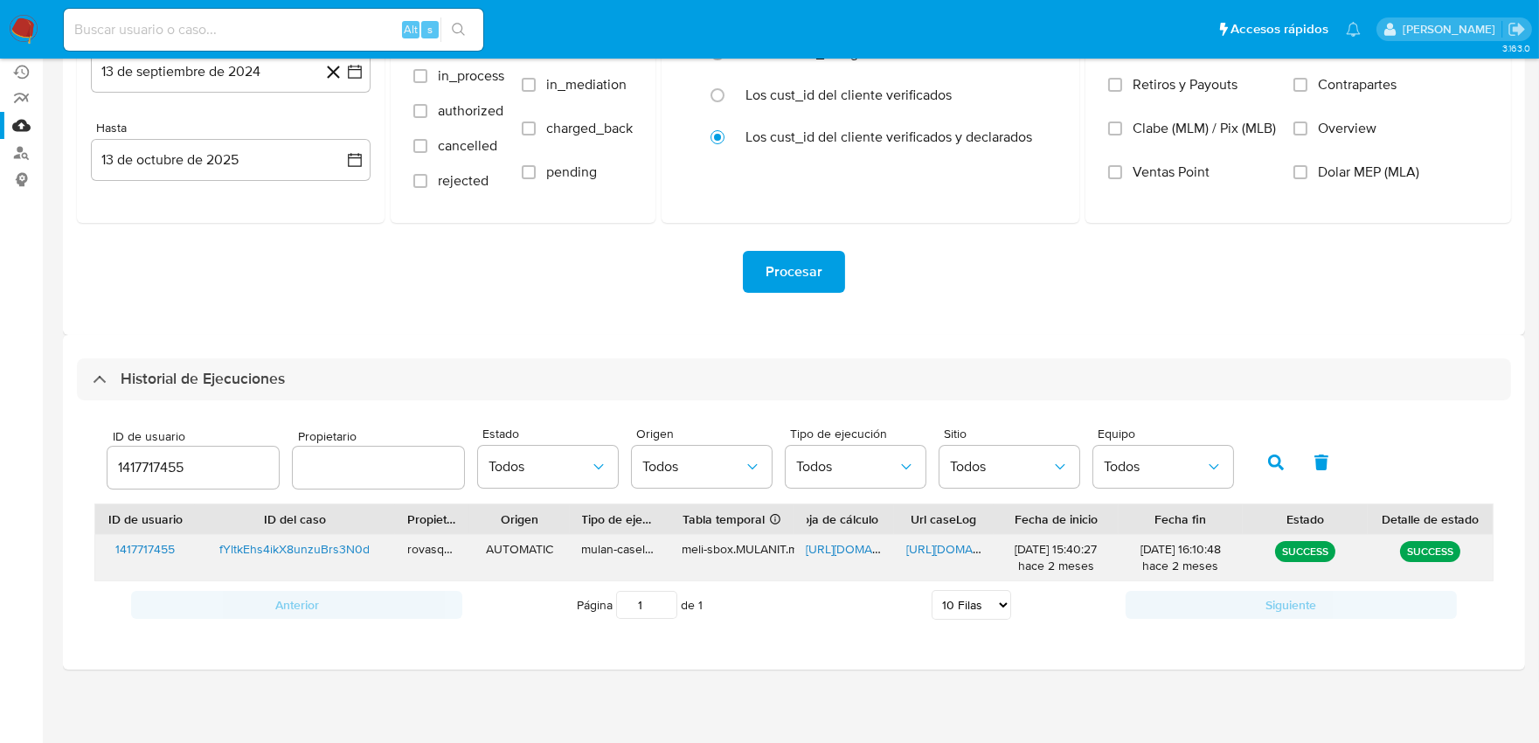
click at [959, 551] on span "https://docs.google.com/document/d/12izbJ0X9m-xtKn74IAqGHOt0z1CvaoJtQPfNVrx7NAg…" at bounding box center [966, 548] width 121 height 17
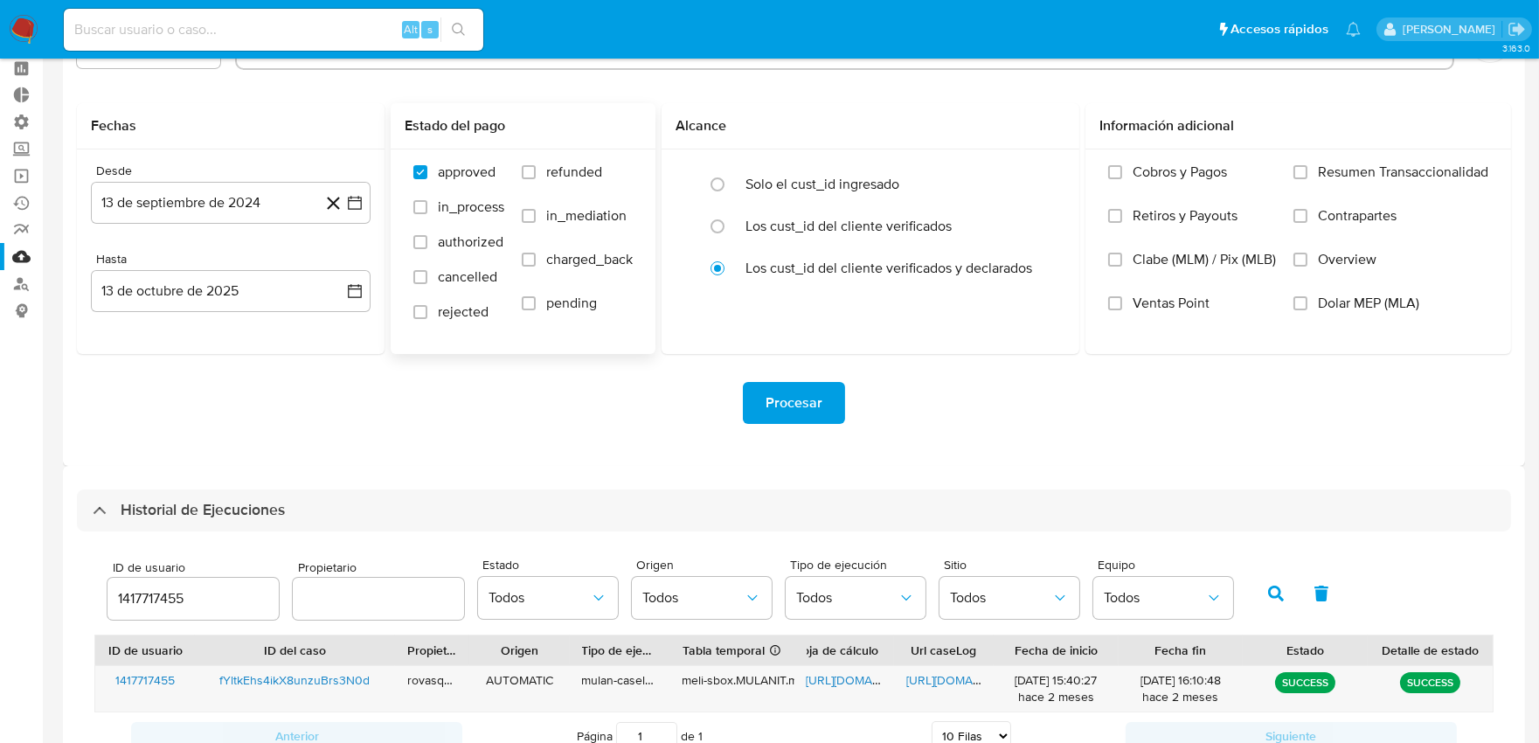
scroll to position [0, 0]
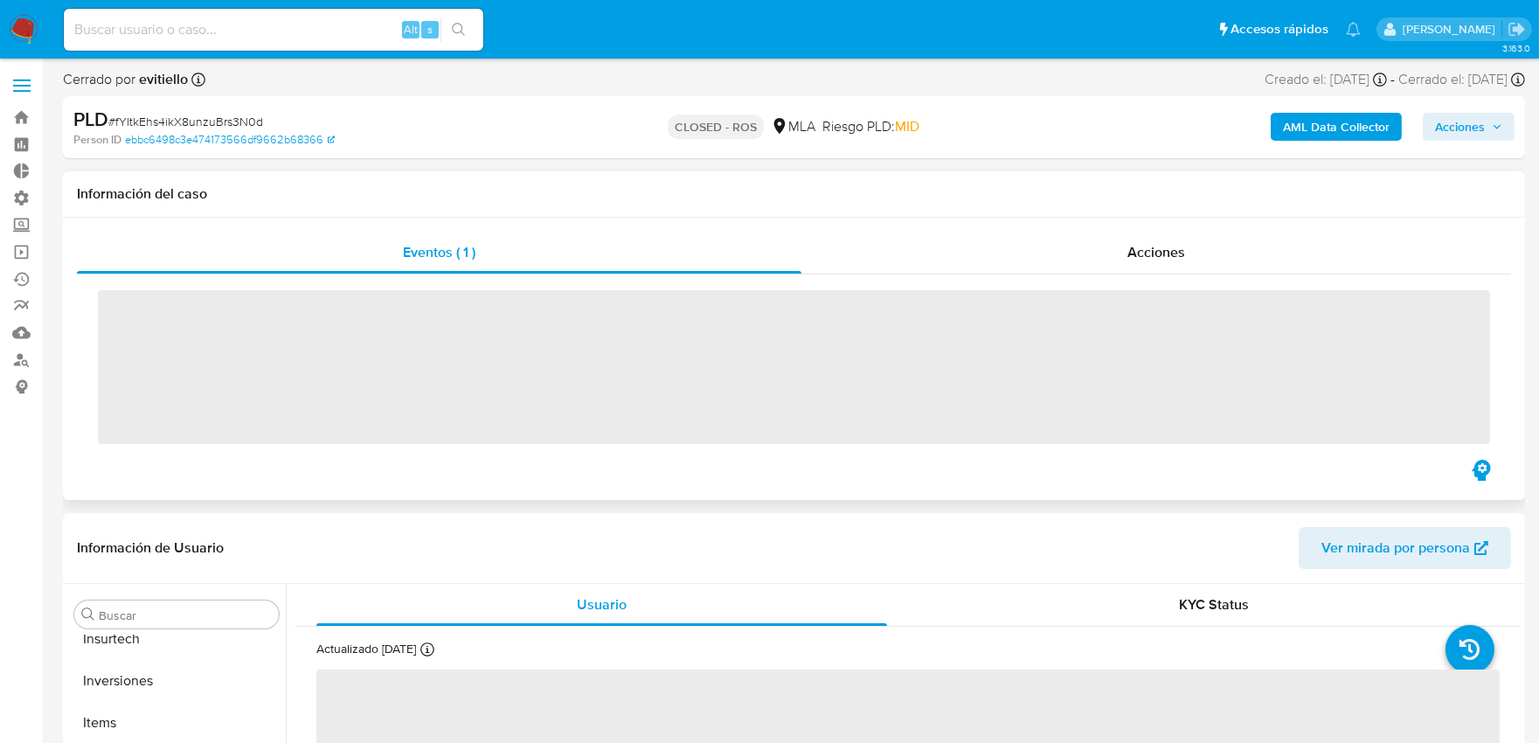
scroll to position [947, 0]
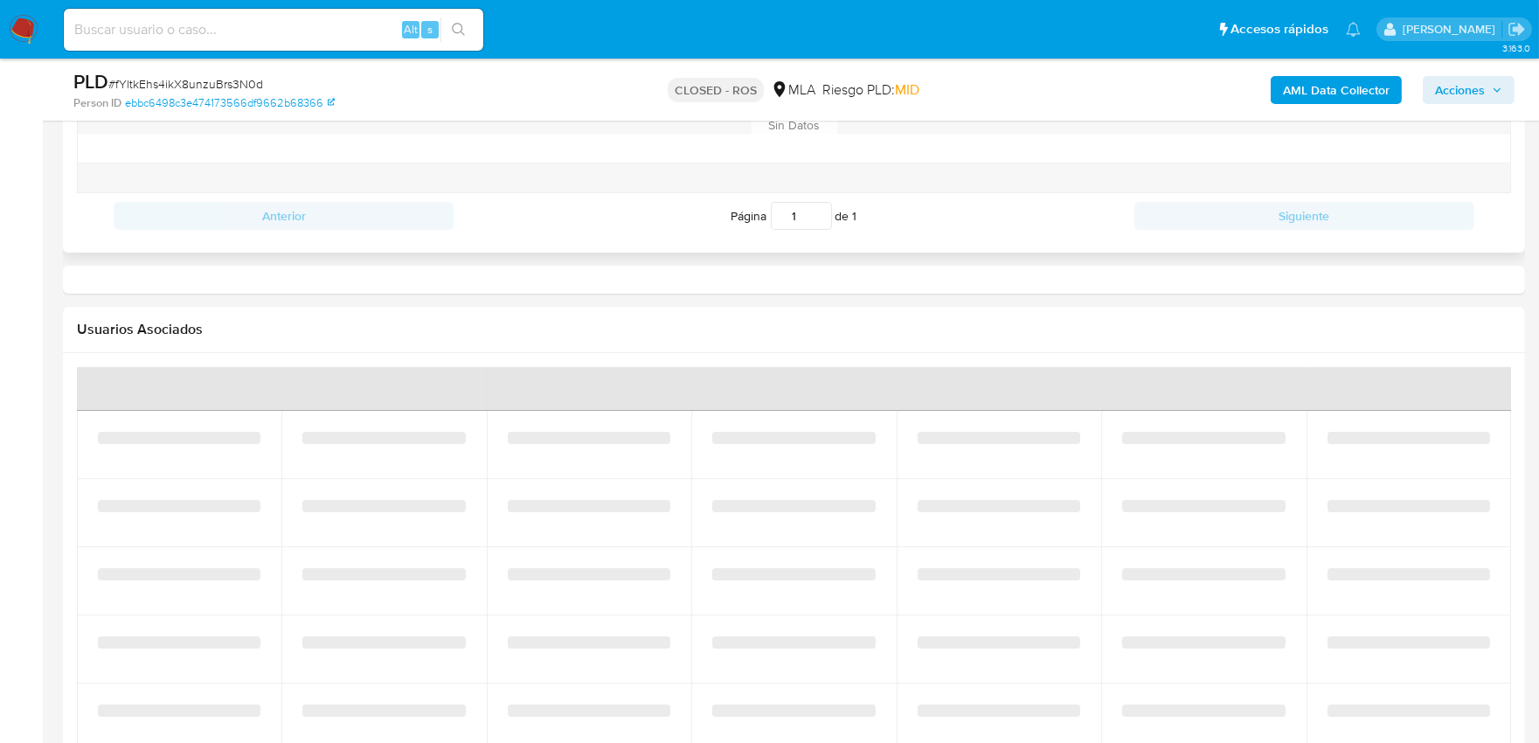
select select "10"
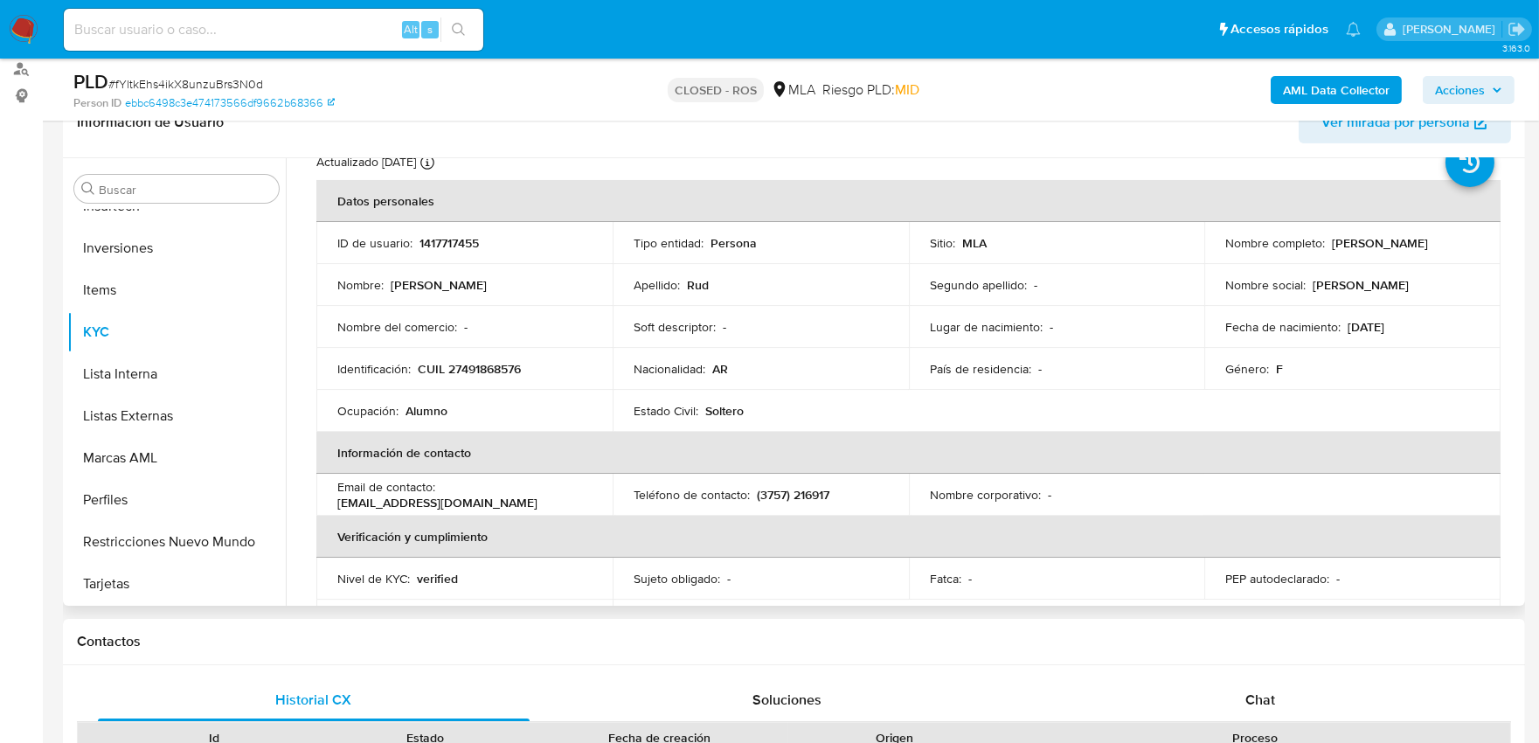
scroll to position [46, 0]
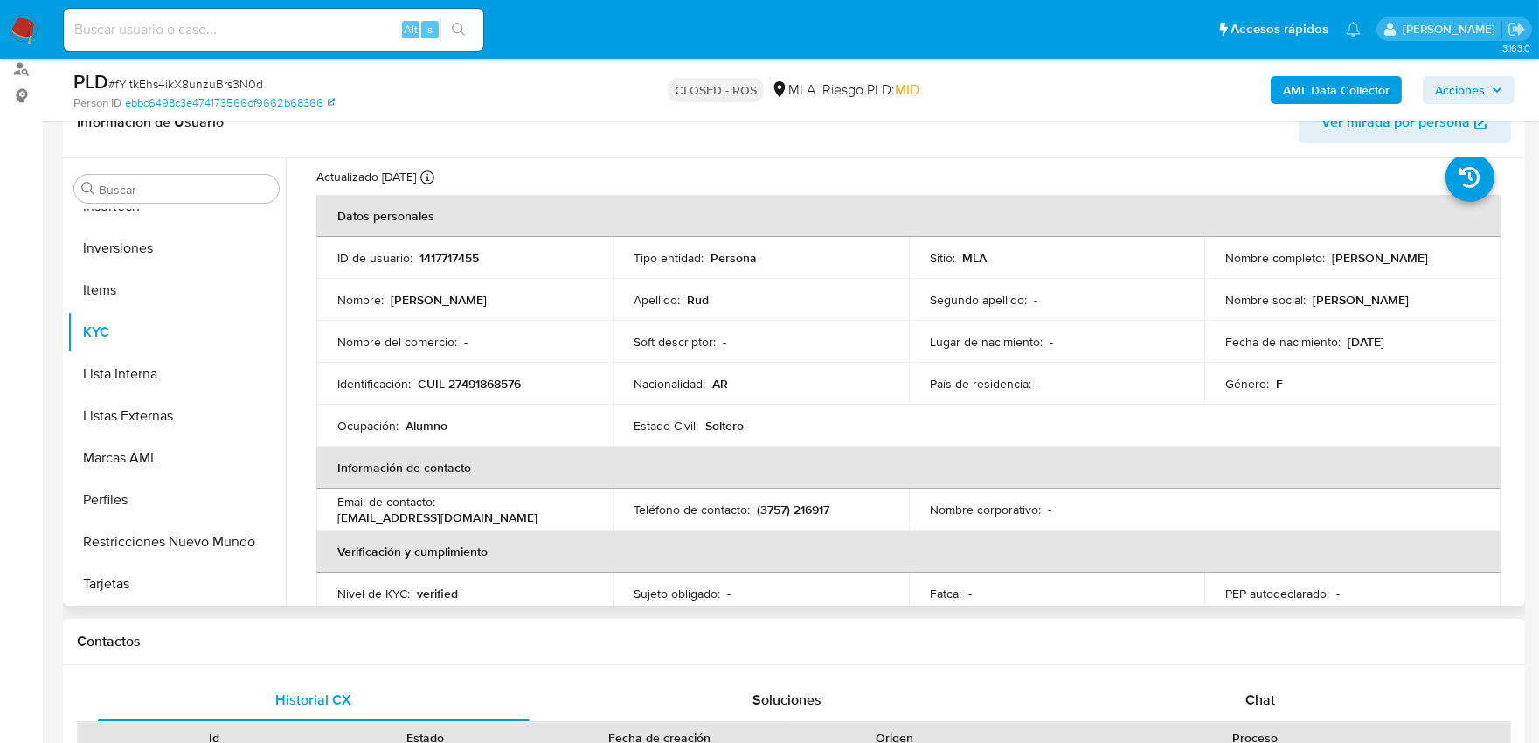
click at [459, 250] on p "1417717455" at bounding box center [448, 258] width 59 height 16
copy p "1417717455"
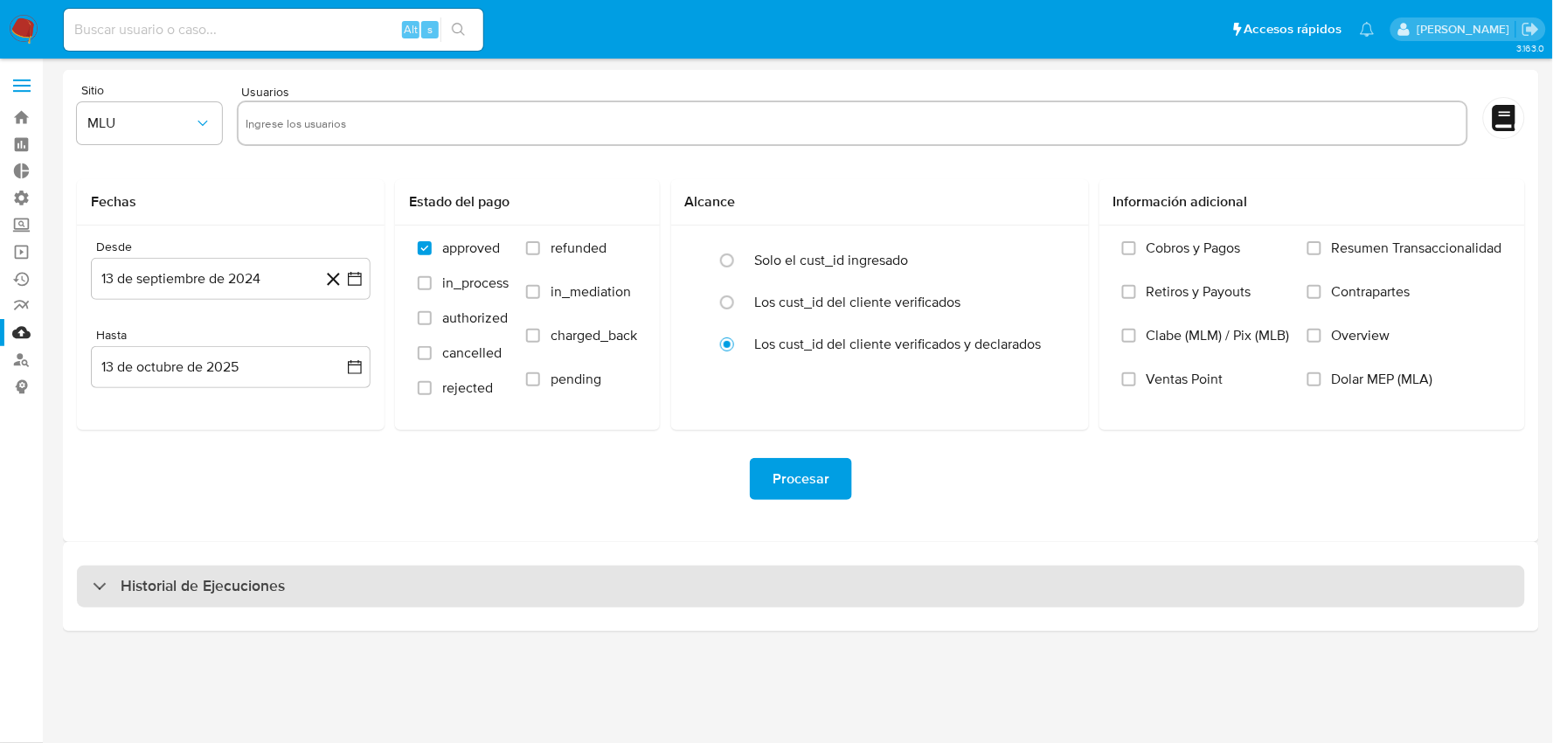
click at [562, 589] on div "Historial de Ejecuciones" at bounding box center [801, 586] width 1448 height 42
select select "10"
